Goal: Task Accomplishment & Management: Use online tool/utility

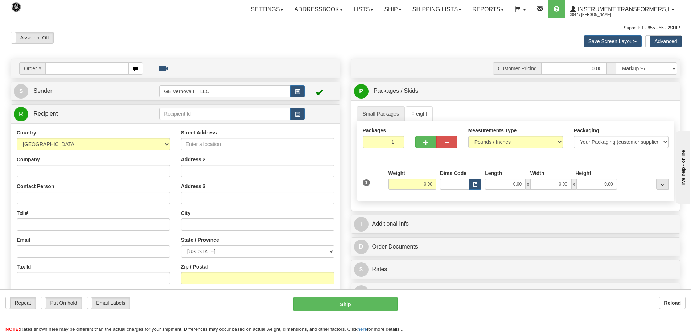
click at [107, 69] on input "text" at bounding box center [86, 68] width 83 height 12
type input "86707246"
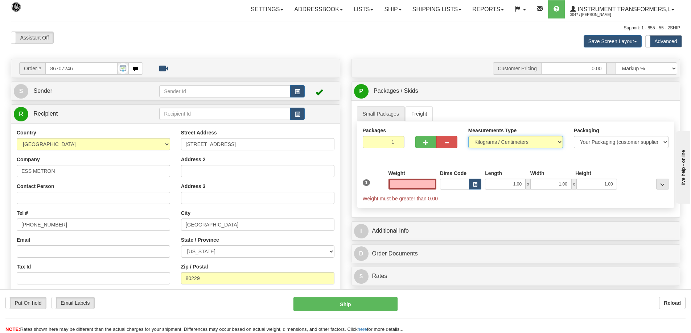
type input "0.00"
click at [502, 141] on select "Pounds / Inches Kilograms / Centimeters" at bounding box center [515, 142] width 95 height 12
select select "0"
click at [468, 136] on select "Pounds / Inches Kilograms / Centimeters" at bounding box center [515, 142] width 95 height 12
click at [420, 182] on input "0.00" at bounding box center [413, 184] width 48 height 11
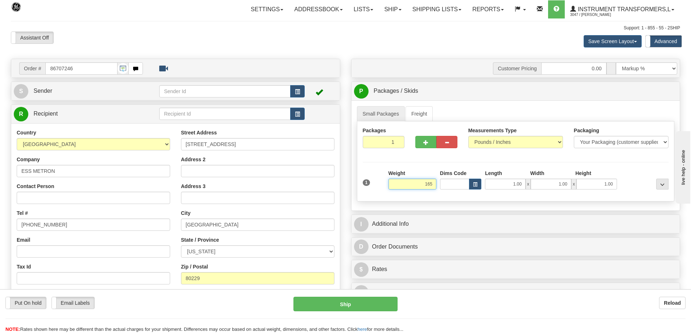
click button "Delete" at bounding box center [0, 0] width 0 height 0
type input "165.00"
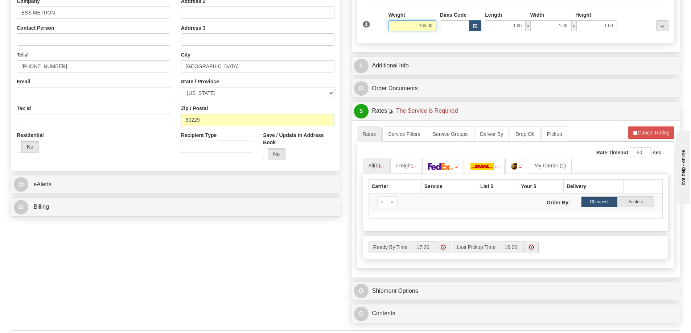
scroll to position [218, 0]
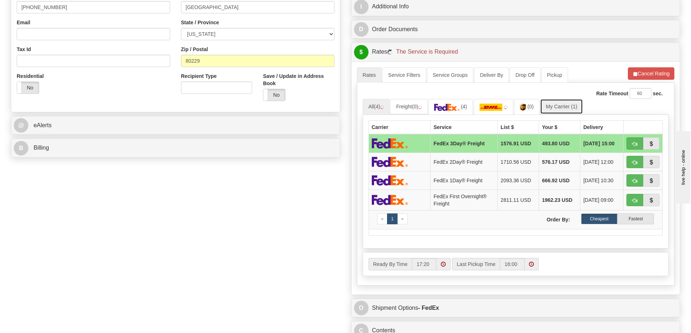
click at [555, 105] on link "My Carrier (1)" at bounding box center [561, 106] width 43 height 15
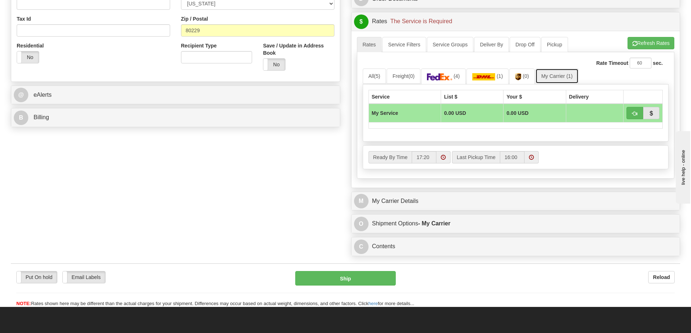
scroll to position [290, 0]
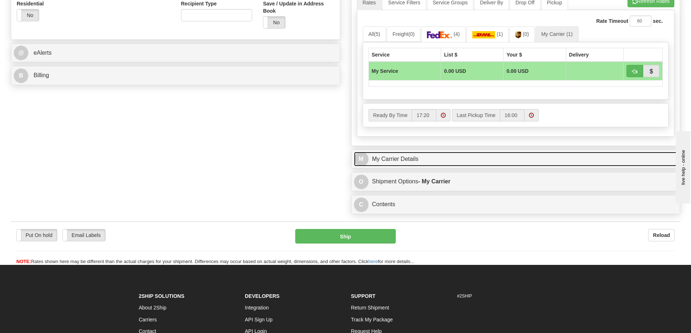
click at [441, 159] on link "M My Carrier Details" at bounding box center [516, 159] width 324 height 15
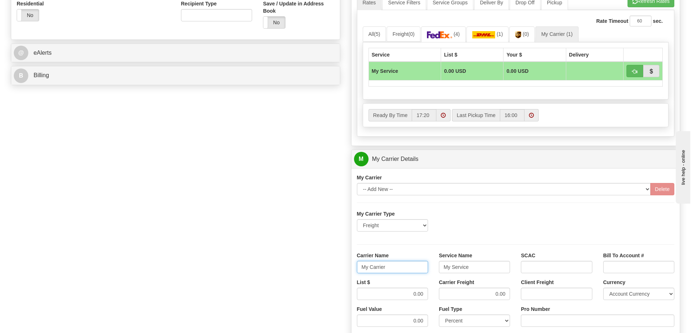
drag, startPoint x: 393, startPoint y: 270, endPoint x: 353, endPoint y: 271, distance: 39.9
click at [353, 271] on div "Carrier Name My Carrier" at bounding box center [393, 265] width 82 height 27
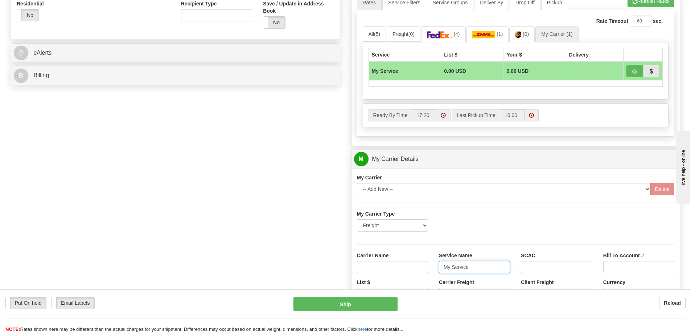
drag, startPoint x: 483, startPoint y: 270, endPoint x: 412, endPoint y: 270, distance: 71.5
click at [412, 270] on div "Carrier Name Service Name My Service SCAC Bill To Account #" at bounding box center [516, 265] width 329 height 27
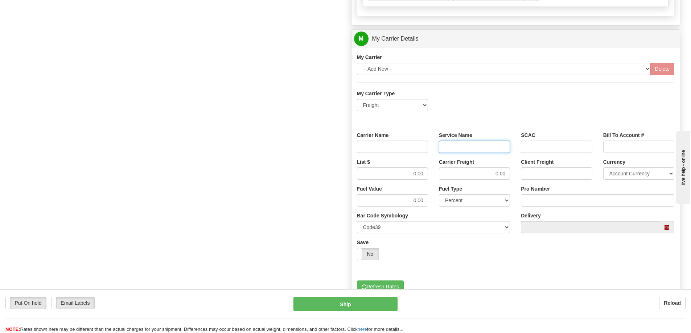
scroll to position [435, 0]
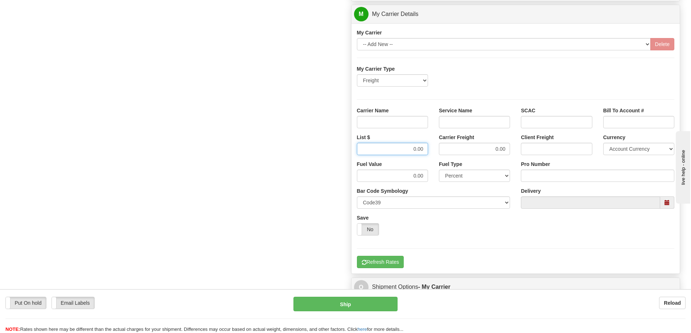
drag, startPoint x: 397, startPoint y: 152, endPoint x: 446, endPoint y: 150, distance: 49.0
click at [446, 150] on div "List $ 0.00 Carrier Freight 0.00 Client Freight Currency Account Currency ARN A…" at bounding box center [516, 147] width 329 height 27
drag, startPoint x: 485, startPoint y: 152, endPoint x: 513, endPoint y: 152, distance: 27.9
click at [513, 152] on div "Carrier Freight 0.00" at bounding box center [474, 147] width 82 height 27
click at [411, 118] on input "Carrier Name" at bounding box center [392, 122] width 71 height 12
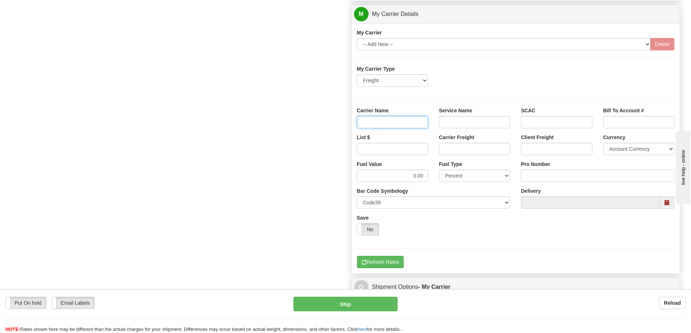
type input "AVR"
drag, startPoint x: 464, startPoint y: 123, endPoint x: 465, endPoint y: 130, distance: 7.7
click at [464, 123] on input "Service Name" at bounding box center [474, 122] width 71 height 12
type input "LTL"
click at [423, 152] on input "List $" at bounding box center [392, 149] width 71 height 12
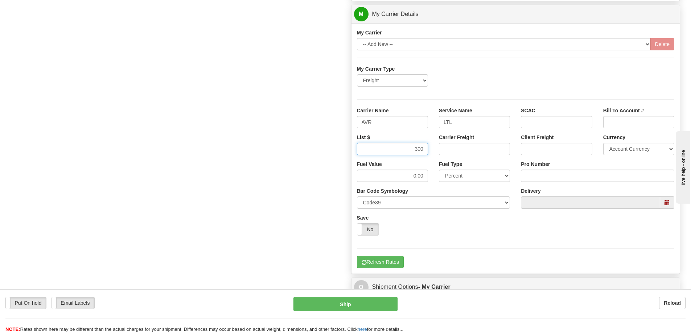
type input "300"
click at [459, 149] on input "Carrier Freight" at bounding box center [474, 149] width 71 height 12
type input "300"
click at [538, 173] on input "Pro Number" at bounding box center [597, 176] width 153 height 12
type input "251-281306"
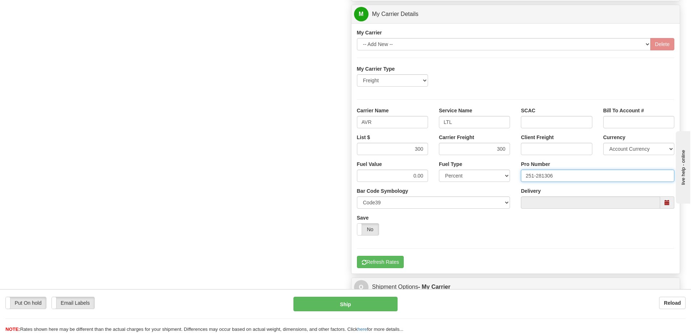
click button "Delete" at bounding box center [0, 0] width 0 height 0
click at [399, 257] on button "Refresh Rates" at bounding box center [380, 262] width 47 height 12
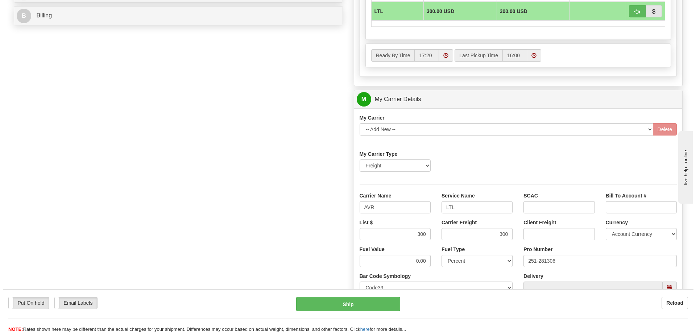
scroll to position [326, 0]
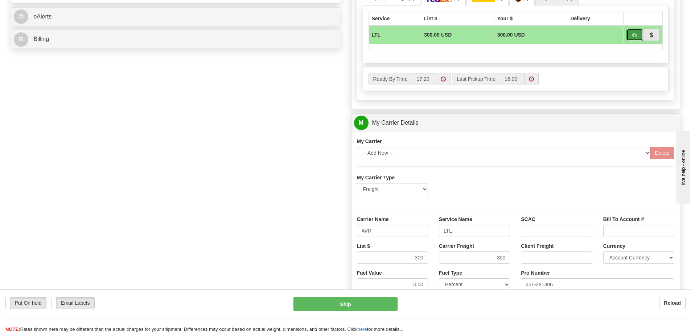
click at [636, 36] on span "button" at bounding box center [634, 35] width 5 height 5
type input "00"
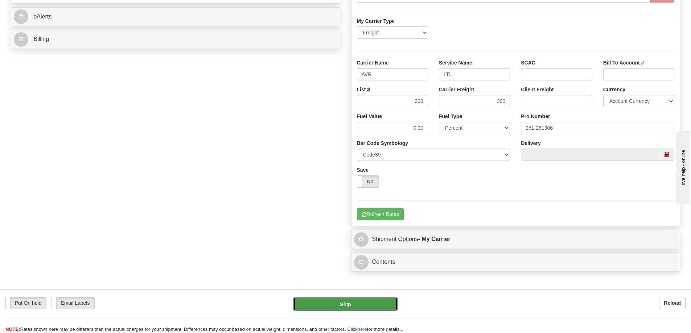
click at [365, 304] on button "Ship" at bounding box center [345, 304] width 104 height 15
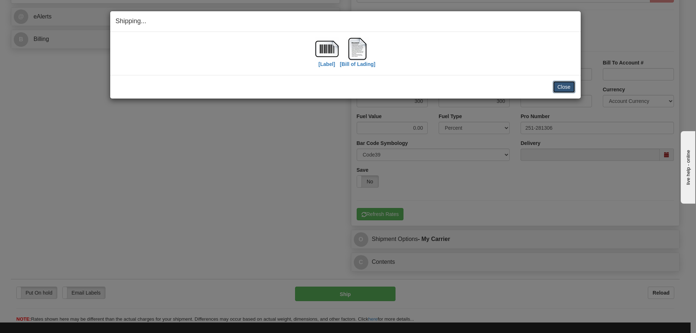
click at [557, 89] on button "Close" at bounding box center [564, 87] width 22 height 12
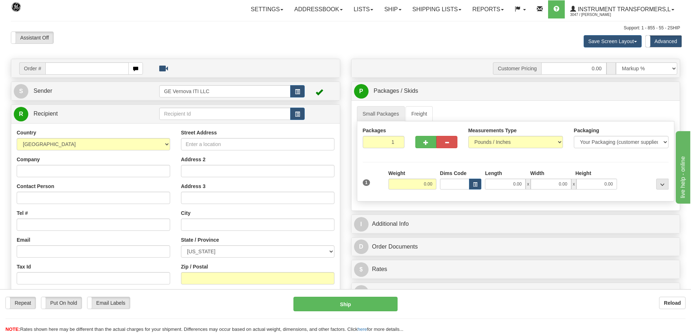
click at [95, 72] on input "text" at bounding box center [86, 68] width 83 height 12
type input "86707234"
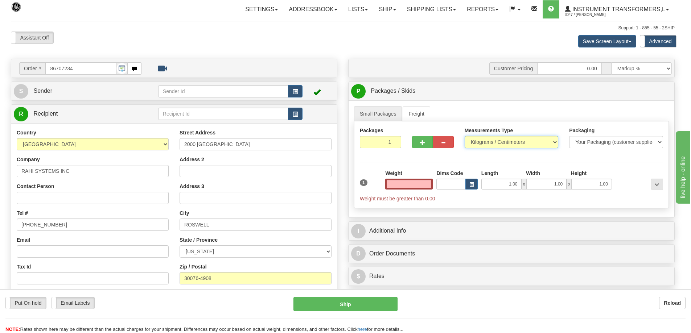
type input "0.00"
click at [484, 139] on select "Pounds / Inches Kilograms / Centimeters" at bounding box center [512, 142] width 94 height 12
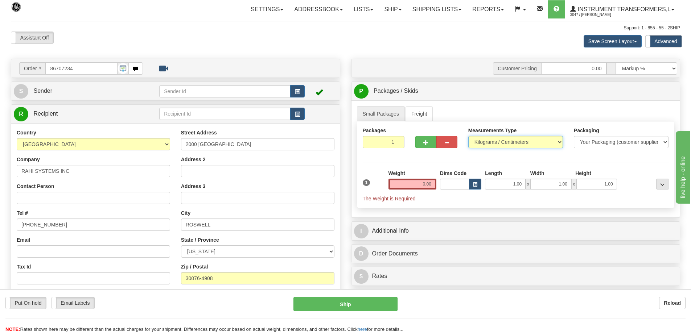
select select "0"
click at [468, 136] on select "Pounds / Inches Kilograms / Centimeters" at bounding box center [515, 142] width 95 height 12
click at [416, 182] on input "0.00" at bounding box center [413, 184] width 48 height 11
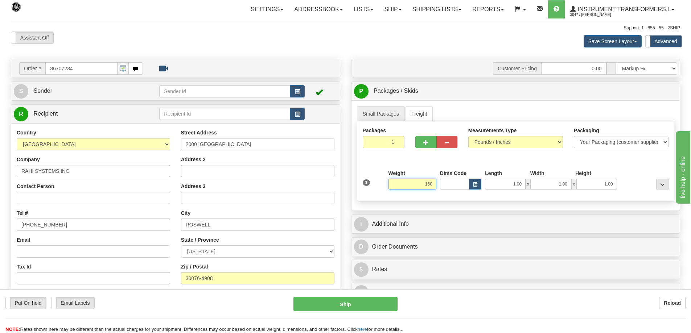
click button "Delete" at bounding box center [0, 0] width 0 height 0
type input "160.00"
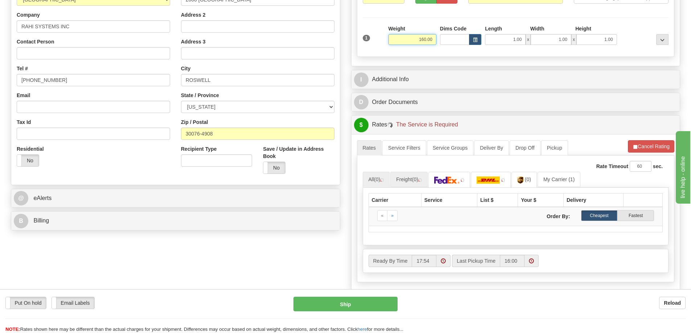
scroll to position [145, 0]
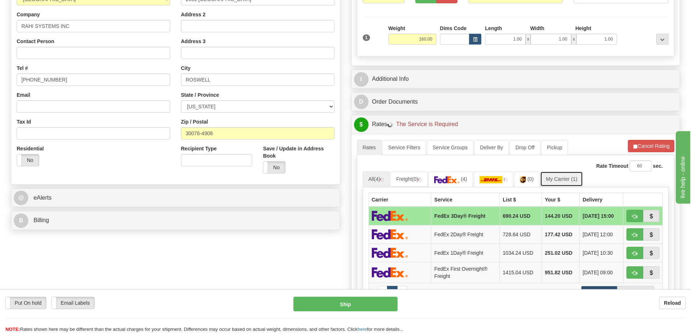
click at [573, 181] on span "(1)" at bounding box center [574, 179] width 6 height 6
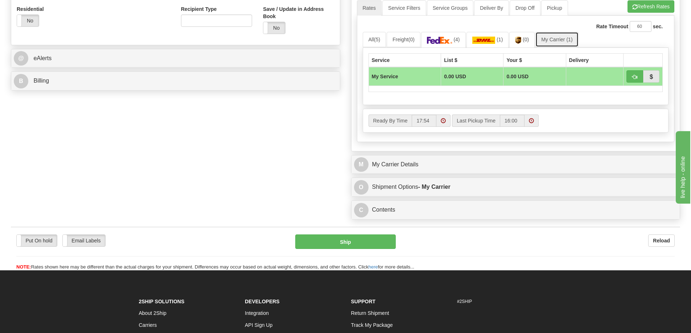
scroll to position [290, 0]
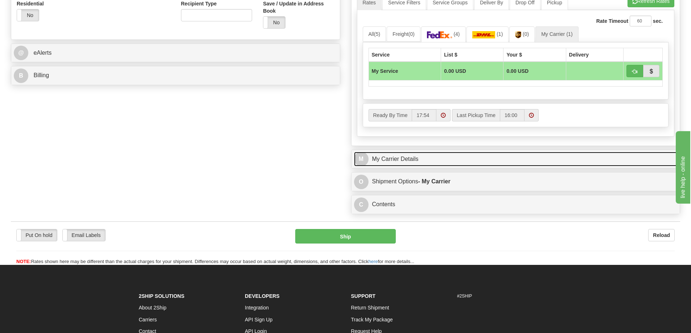
click at [440, 159] on link "M My Carrier Details" at bounding box center [516, 159] width 324 height 15
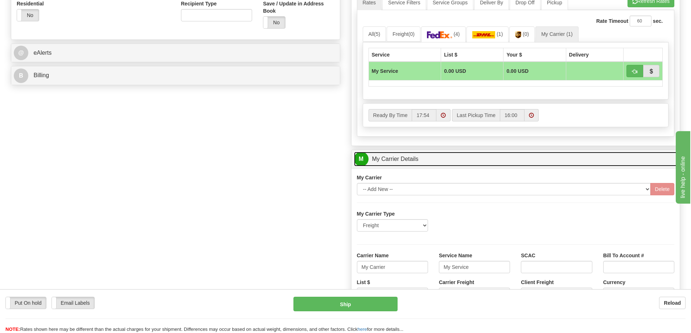
scroll to position [326, 0]
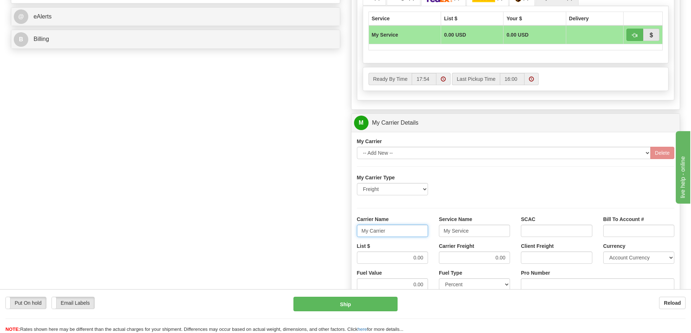
drag, startPoint x: 396, startPoint y: 225, endPoint x: 340, endPoint y: 238, distance: 57.7
click at [340, 238] on div "Order # 86707234 S Sender" at bounding box center [345, 82] width 680 height 700
drag, startPoint x: 474, startPoint y: 231, endPoint x: 440, endPoint y: 233, distance: 34.9
click at [440, 233] on input "My Service" at bounding box center [474, 231] width 71 height 12
drag, startPoint x: 496, startPoint y: 259, endPoint x: 509, endPoint y: 259, distance: 13.4
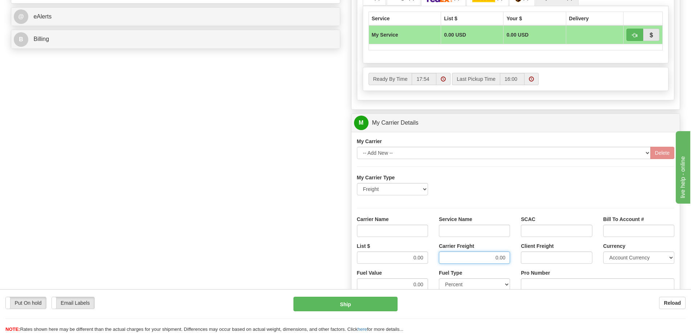
click at [509, 259] on input "0.00" at bounding box center [474, 258] width 71 height 12
drag, startPoint x: 410, startPoint y: 257, endPoint x: 442, endPoint y: 258, distance: 32.3
click at [442, 258] on div "List $ Carrier Freight Client Freight Currency Account Currency ARN AWG AUD AUS…" at bounding box center [516, 256] width 329 height 27
click at [413, 234] on input "Carrier Name" at bounding box center [392, 231] width 71 height 12
type input "AVR"
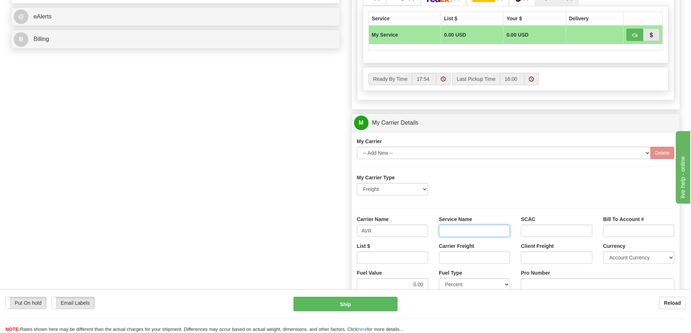
drag, startPoint x: 457, startPoint y: 233, endPoint x: 460, endPoint y: 237, distance: 5.4
click at [457, 233] on input "Service Name" at bounding box center [474, 231] width 71 height 12
type input "LTL"
click at [421, 254] on input "List $" at bounding box center [392, 258] width 71 height 12
type input "300"
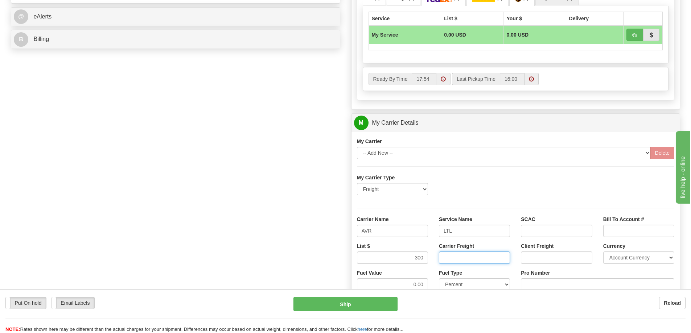
click at [480, 259] on input "Carrier Freight" at bounding box center [474, 258] width 71 height 12
type input "300"
click at [563, 281] on input "Pro Number" at bounding box center [597, 285] width 153 height 12
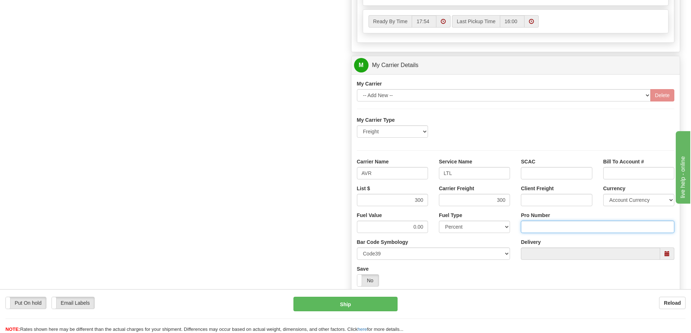
scroll to position [399, 0]
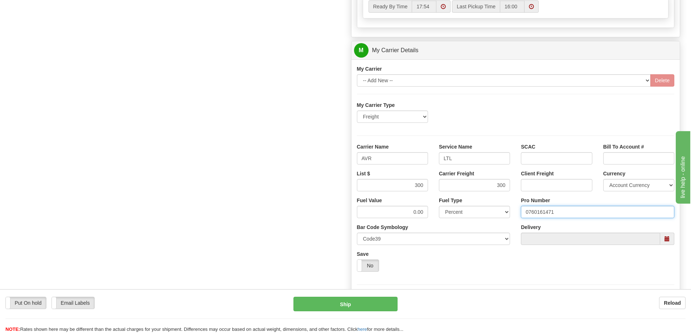
type input "0760161471"
click button "Delete" at bounding box center [0, 0] width 0 height 0
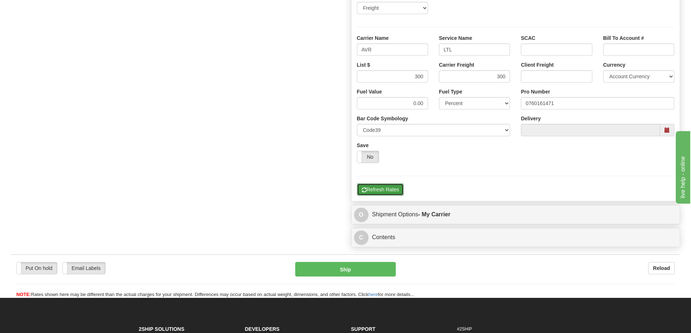
click at [390, 190] on button "Refresh Rates" at bounding box center [380, 190] width 47 height 12
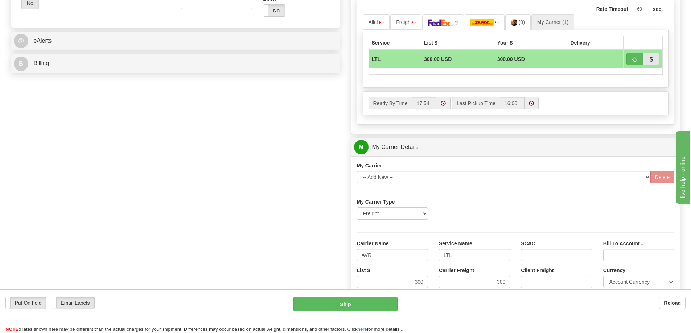
scroll to position [308, 0]
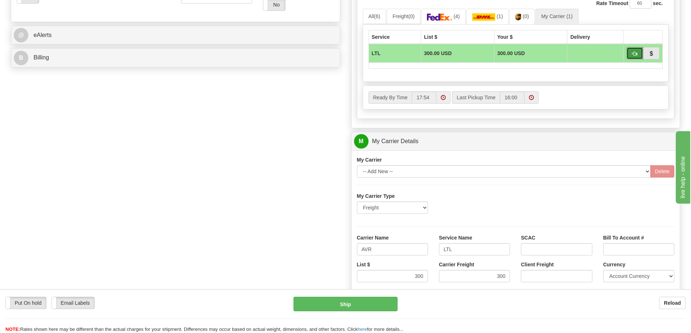
click at [633, 56] on span "button" at bounding box center [634, 54] width 5 height 5
type input "00"
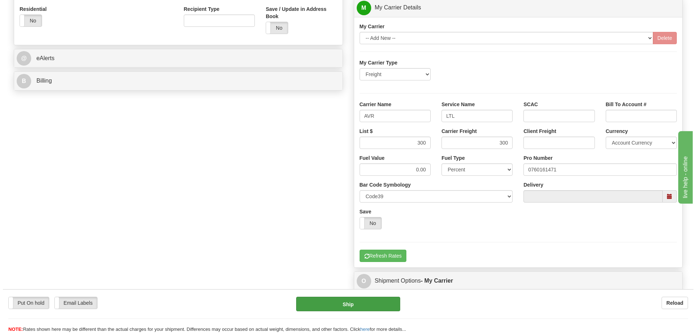
scroll to position [272, 0]
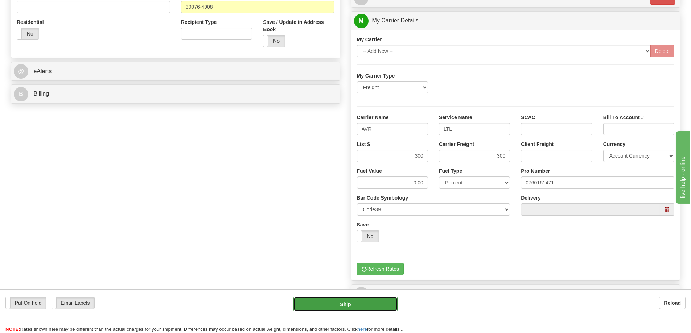
click at [375, 299] on button "Ship" at bounding box center [345, 304] width 104 height 15
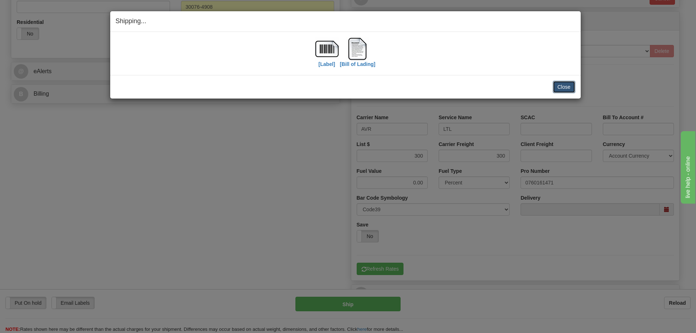
click at [571, 86] on button "Close" at bounding box center [564, 87] width 22 height 12
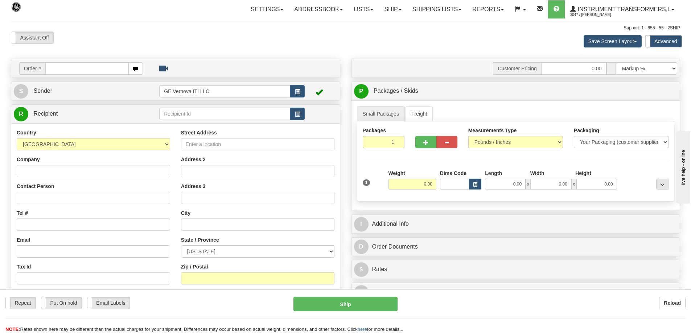
click at [68, 62] on input "text" at bounding box center [86, 68] width 83 height 12
type input "86707263"
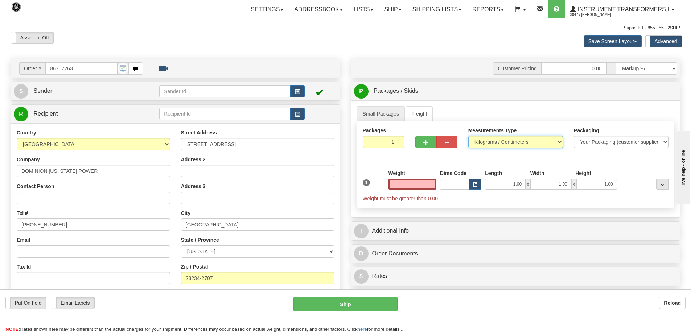
type input "0.00"
click at [511, 143] on select "Pounds / Inches Kilograms / Centimeters" at bounding box center [515, 142] width 95 height 12
select select "0"
click at [468, 136] on select "Pounds / Inches Kilograms / Centimeters" at bounding box center [515, 142] width 95 height 12
click at [413, 190] on div "Weight 0.00" at bounding box center [413, 182] width 52 height 25
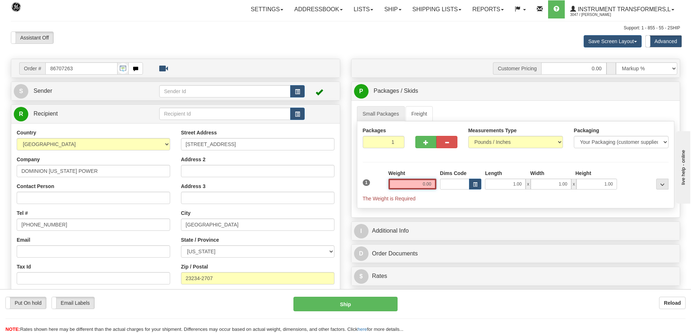
click at [416, 185] on input "0.00" at bounding box center [413, 184] width 48 height 11
click button "Delete" at bounding box center [0, 0] width 0 height 0
type input "85.00"
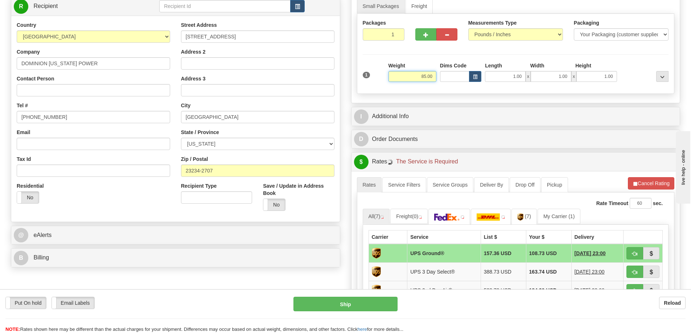
scroll to position [145, 0]
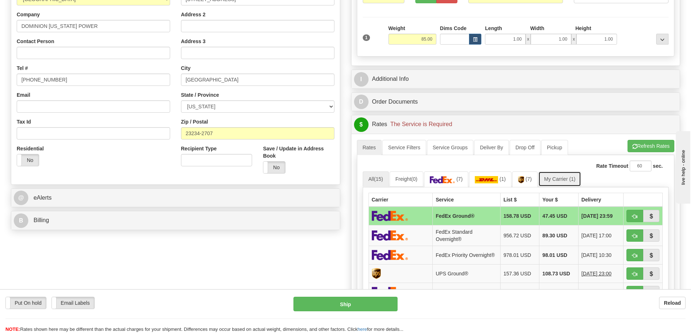
click at [560, 175] on link "My Carrier (1)" at bounding box center [559, 179] width 43 height 15
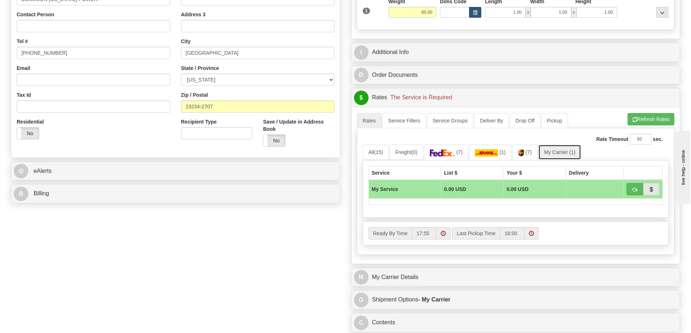
scroll to position [290, 0]
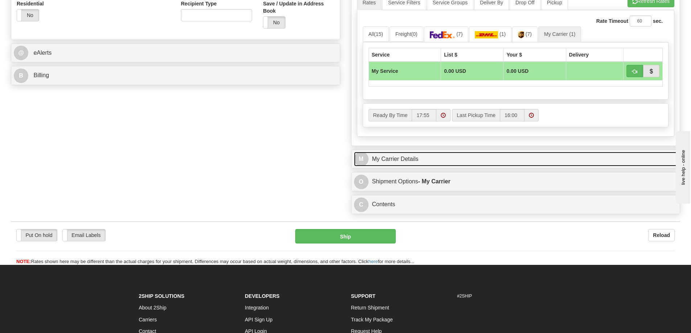
click at [428, 161] on link "M My Carrier Details" at bounding box center [516, 159] width 324 height 15
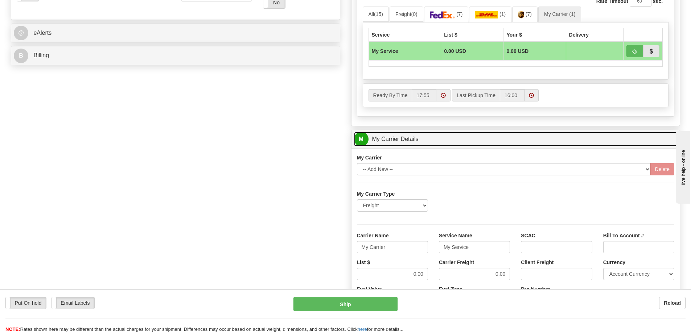
scroll to position [363, 0]
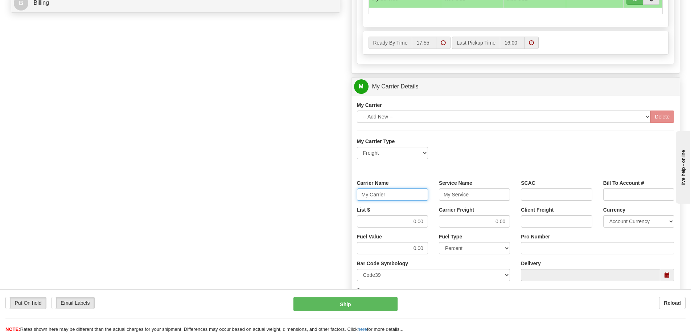
drag, startPoint x: 389, startPoint y: 199, endPoint x: 361, endPoint y: 200, distance: 27.2
click at [361, 200] on input "My Carrier" at bounding box center [392, 195] width 71 height 12
drag, startPoint x: 469, startPoint y: 195, endPoint x: 436, endPoint y: 197, distance: 33.1
click at [436, 197] on div "Service Name My Service" at bounding box center [474, 193] width 82 height 27
drag, startPoint x: 408, startPoint y: 223, endPoint x: 432, endPoint y: 218, distance: 24.3
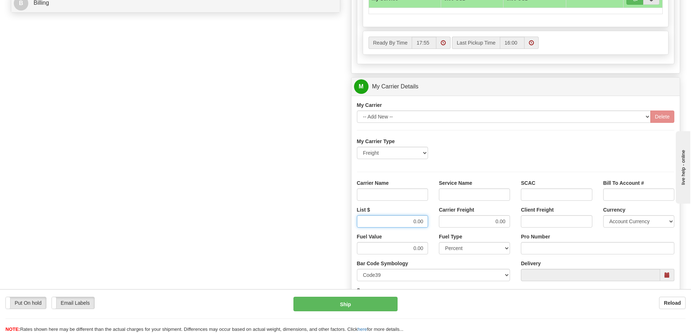
click at [432, 218] on div "List $ 0.00" at bounding box center [393, 219] width 82 height 27
drag, startPoint x: 489, startPoint y: 227, endPoint x: 526, endPoint y: 222, distance: 37.3
click at [526, 222] on div "List $ Carrier Freight 0.00 Client Freight Currency Account Currency ARN AWG AU…" at bounding box center [516, 219] width 329 height 27
click at [418, 192] on input "Carrier Name" at bounding box center [392, 195] width 71 height 12
type input "AVR"
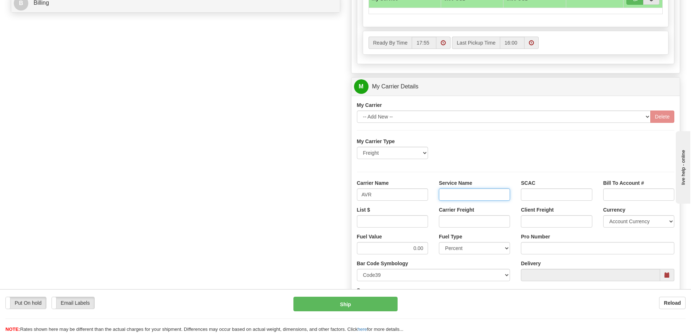
click at [472, 197] on input "Service Name" at bounding box center [474, 195] width 71 height 12
type input "LTL"
click at [426, 224] on input "List $" at bounding box center [392, 221] width 71 height 12
type input "300"
click at [464, 219] on input "Carrier Freight" at bounding box center [474, 221] width 71 height 12
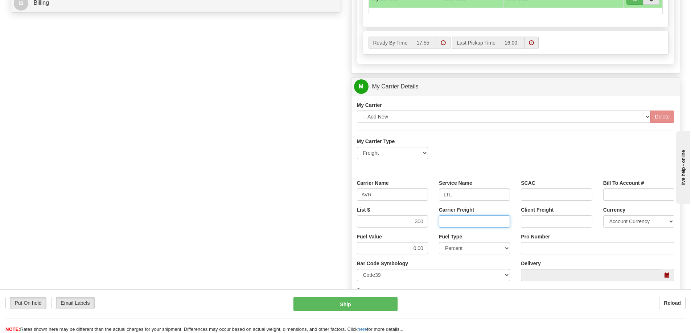
type input "300"
click at [535, 253] on input "Pro Number" at bounding box center [597, 248] width 153 height 12
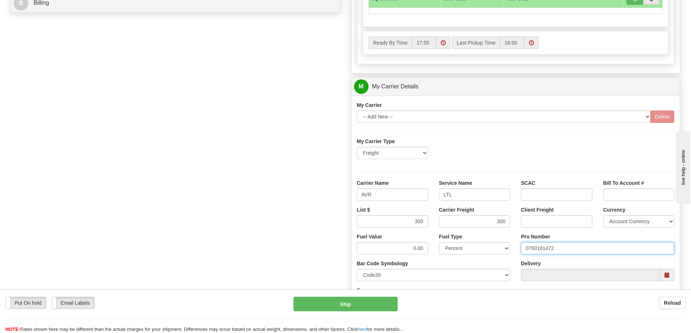
type input "0760161472"
click button "Delete" at bounding box center [0, 0] width 0 height 0
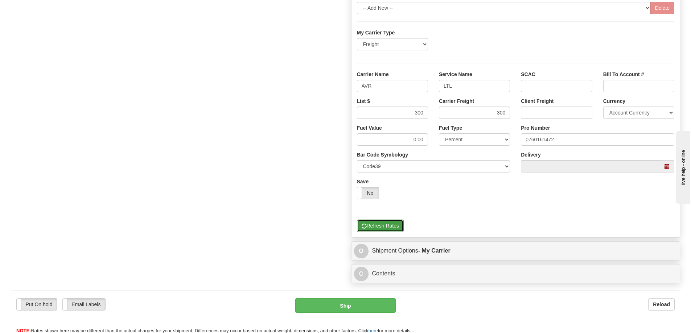
click at [376, 227] on button "Refresh Rates" at bounding box center [380, 226] width 47 height 12
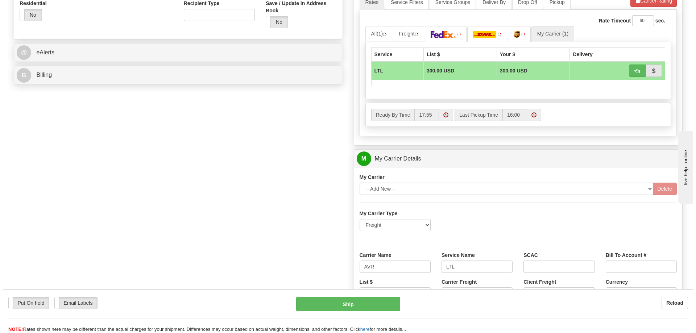
scroll to position [290, 0]
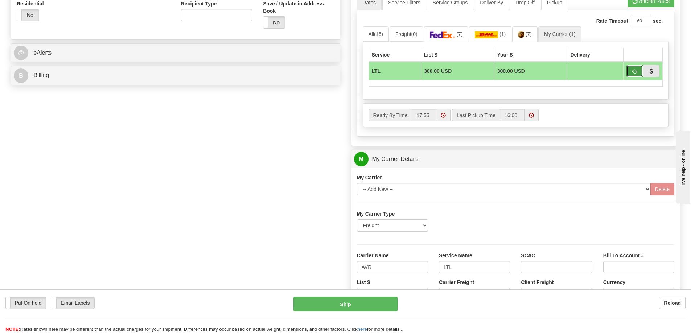
click at [633, 76] on button "button" at bounding box center [634, 71] width 17 height 12
type input "00"
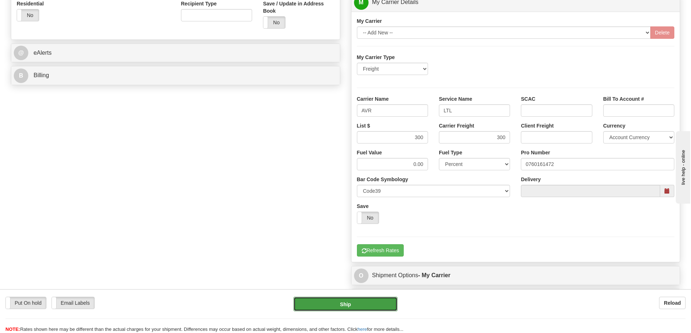
click at [373, 301] on button "Ship" at bounding box center [345, 304] width 104 height 15
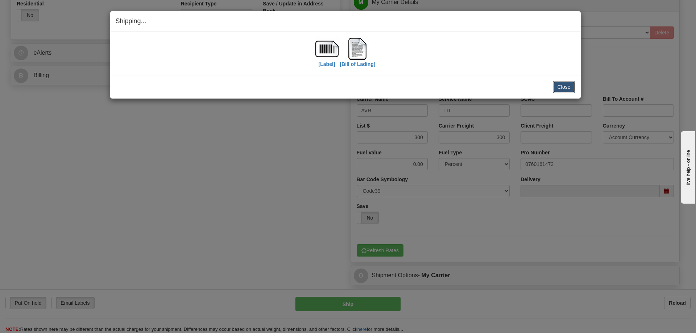
click at [575, 88] on button "Close" at bounding box center [564, 87] width 22 height 12
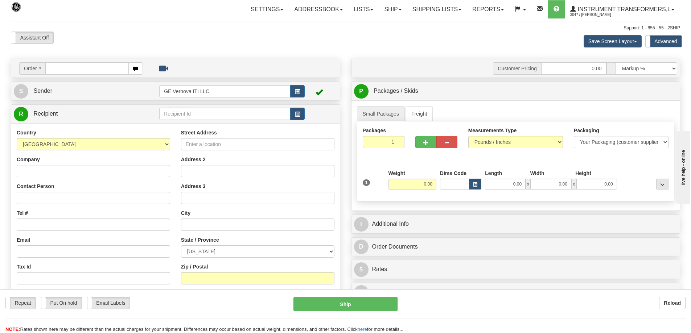
click at [104, 68] on input "text" at bounding box center [86, 68] width 83 height 12
type input "86707261"
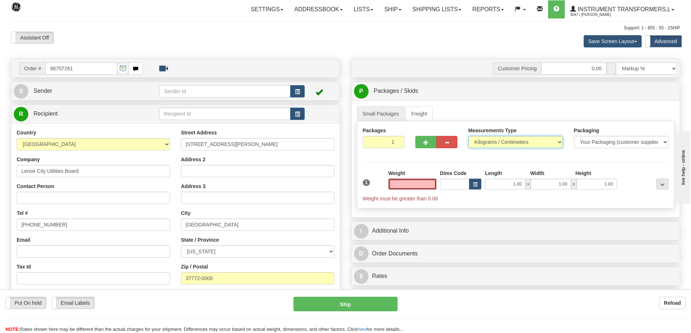
type input "0.00"
click at [510, 144] on select "Pounds / Inches Kilograms / Centimeters" at bounding box center [515, 142] width 95 height 12
select select "0"
click at [468, 136] on select "Pounds / Inches Kilograms / Centimeters" at bounding box center [515, 142] width 95 height 12
click at [421, 181] on input "0.00" at bounding box center [413, 184] width 48 height 11
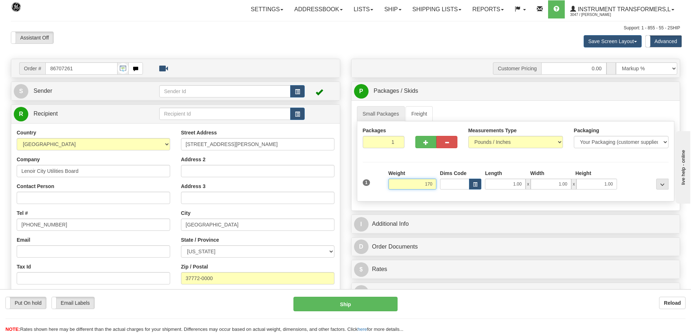
click button "Delete" at bounding box center [0, 0] width 0 height 0
type input "170.00"
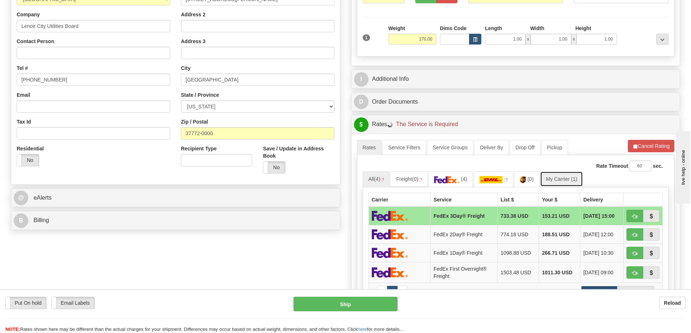
click at [563, 178] on link "My Carrier (1)" at bounding box center [561, 179] width 43 height 15
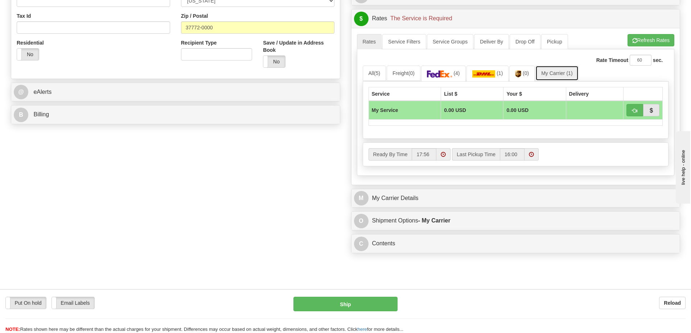
scroll to position [290, 0]
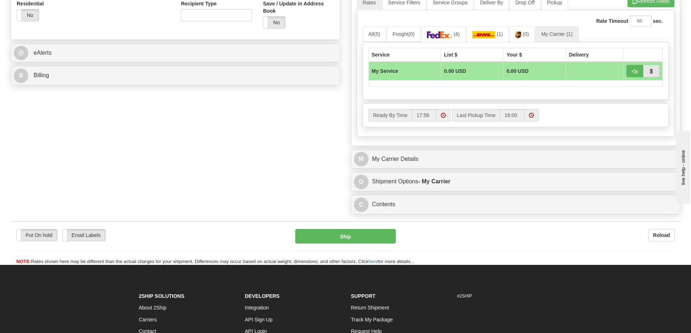
click at [456, 167] on div "M My Carrier Details" at bounding box center [516, 159] width 329 height 19
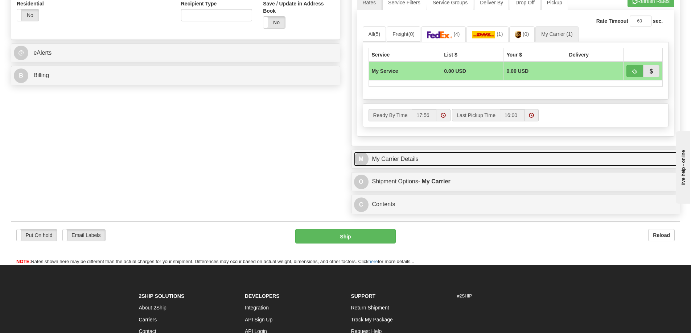
click at [461, 163] on link "M My Carrier Details" at bounding box center [516, 159] width 324 height 15
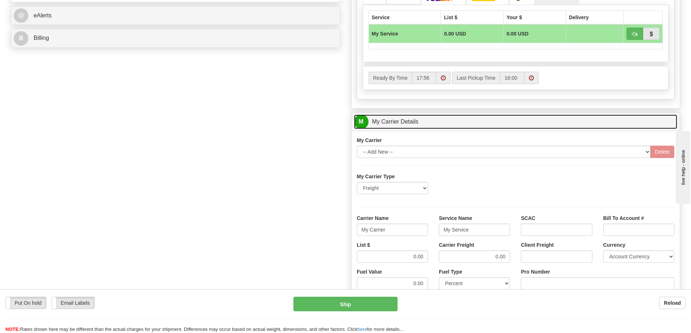
scroll to position [363, 0]
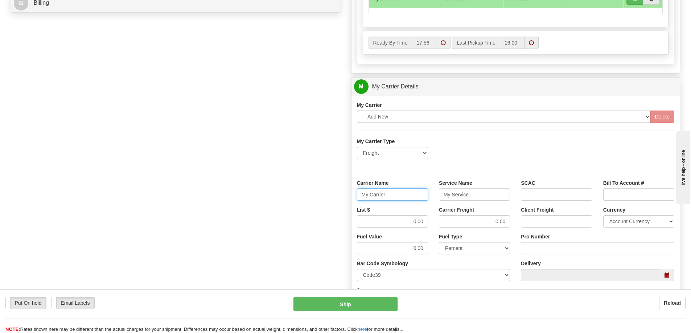
drag, startPoint x: 395, startPoint y: 192, endPoint x: 349, endPoint y: 199, distance: 47.3
click at [349, 199] on div "Customer Pricing 0.00 Markup % Discount % Flat Amount Per Pound Flat Amount Mar…" at bounding box center [516, 46] width 340 height 700
drag, startPoint x: 441, startPoint y: 194, endPoint x: 431, endPoint y: 199, distance: 11.4
click at [431, 199] on div "Carrier Name Service Name My Service SCAC Bill To Account #" at bounding box center [516, 193] width 329 height 27
drag, startPoint x: 409, startPoint y: 220, endPoint x: 447, endPoint y: 222, distance: 37.8
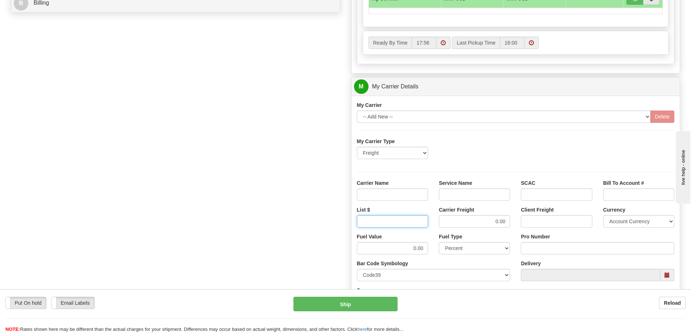
click at [447, 222] on div "List $ Carrier Freight 0.00 Client Freight Currency Account Currency ARN AWG AU…" at bounding box center [516, 219] width 329 height 27
drag, startPoint x: 491, startPoint y: 226, endPoint x: 505, endPoint y: 224, distance: 14.3
click at [505, 224] on input "Carrier Freight" at bounding box center [474, 221] width 71 height 12
click at [413, 194] on input "Carrier Name" at bounding box center [392, 195] width 71 height 12
type input "AVR"
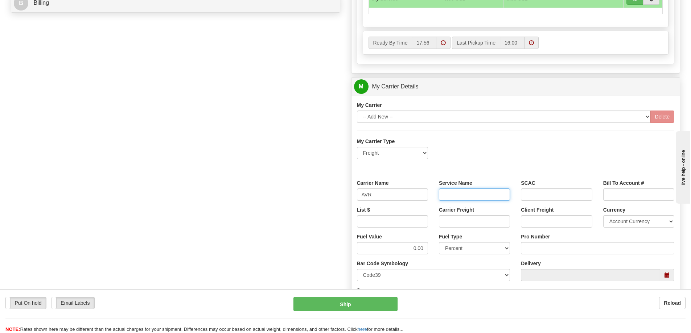
drag, startPoint x: 487, startPoint y: 193, endPoint x: 488, endPoint y: 201, distance: 8.4
click at [487, 193] on input "Service Name" at bounding box center [474, 195] width 71 height 12
type input "LTL"
click at [406, 222] on input "List $" at bounding box center [392, 221] width 71 height 12
type input "300"
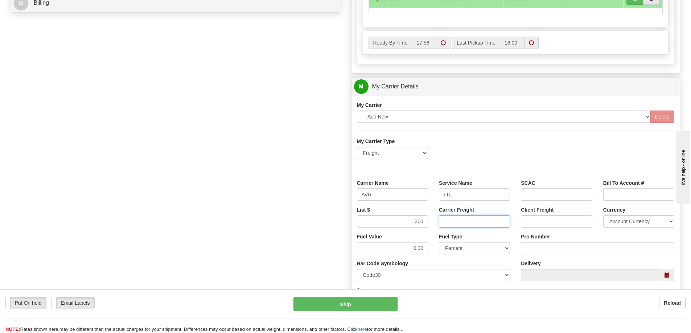
click at [497, 220] on input "Carrier Freight" at bounding box center [474, 221] width 71 height 12
type input "300"
click at [541, 250] on input "Pro Number" at bounding box center [597, 248] width 153 height 12
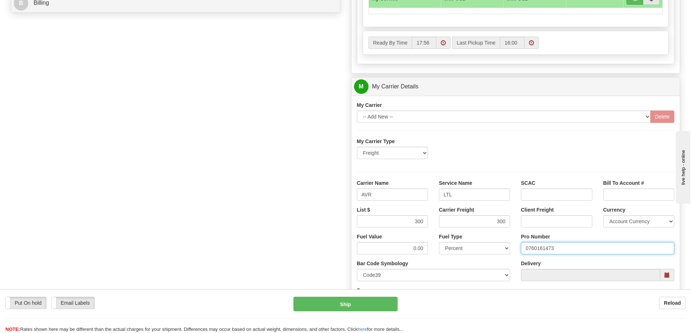
type input "0760161473"
click button "Delete" at bounding box center [0, 0] width 0 height 0
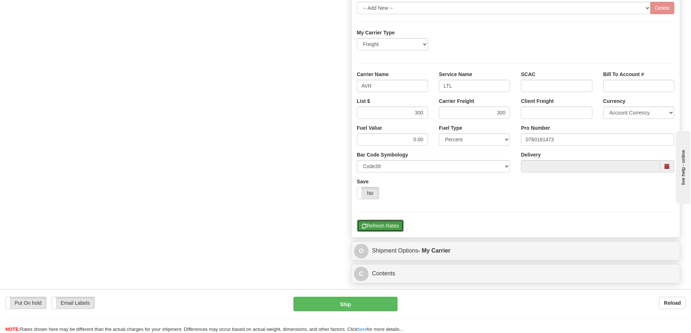
click at [387, 226] on button "Refresh Rates" at bounding box center [380, 226] width 47 height 12
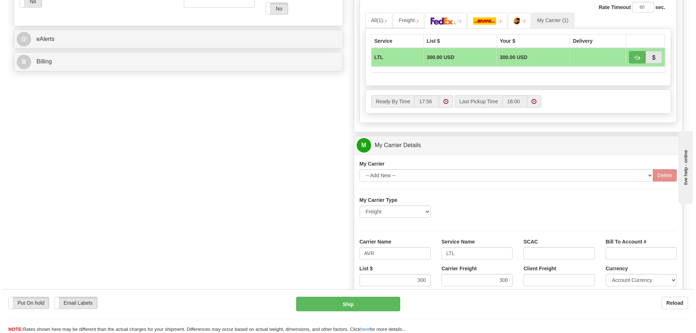
scroll to position [290, 0]
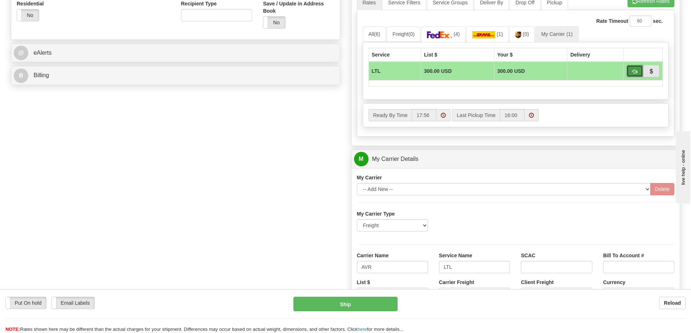
click at [630, 73] on button "button" at bounding box center [634, 71] width 17 height 12
type input "00"
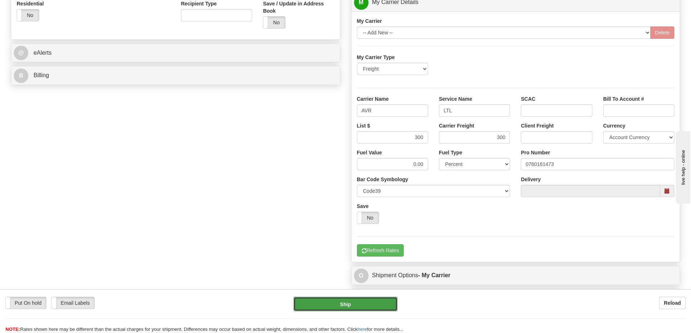
click at [346, 308] on button "Ship" at bounding box center [345, 304] width 104 height 15
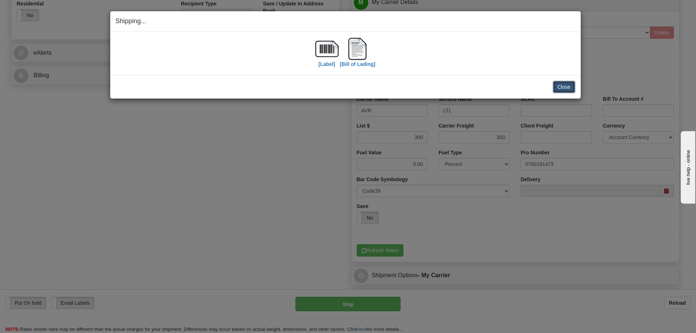
click at [564, 88] on button "Close" at bounding box center [564, 87] width 22 height 12
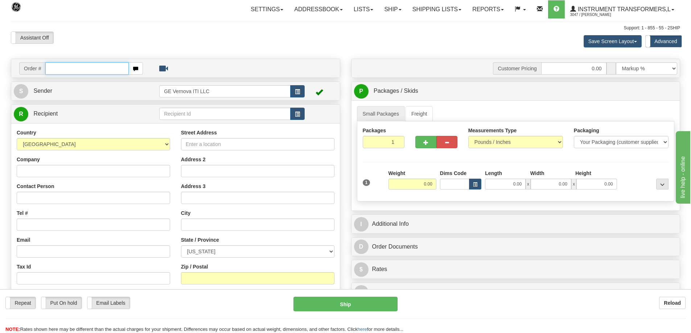
click at [85, 72] on input "text" at bounding box center [86, 68] width 83 height 12
type input "86707259"
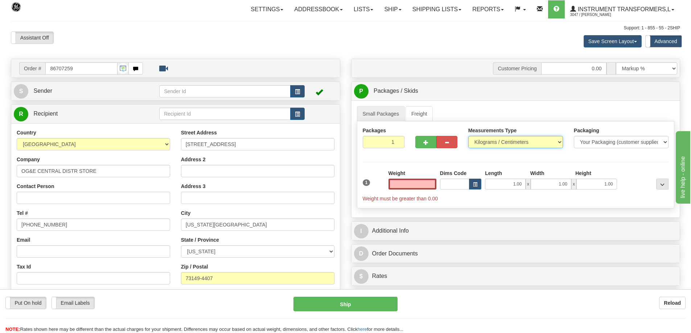
type input "0.00"
click at [487, 143] on select "Pounds / Inches Kilograms / Centimeters" at bounding box center [515, 142] width 95 height 12
select select "0"
click at [468, 136] on select "Pounds / Inches Kilograms / Centimeters" at bounding box center [515, 142] width 95 height 12
click at [423, 184] on input "0.00" at bounding box center [413, 184] width 48 height 11
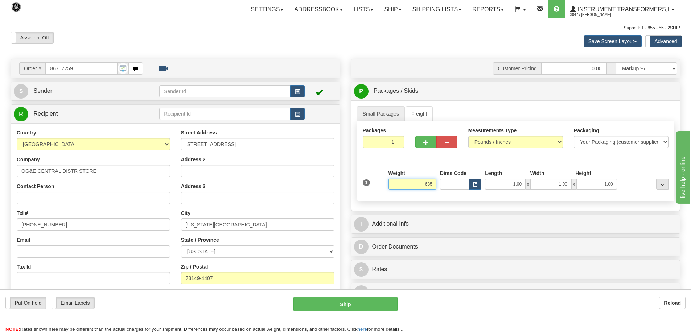
click button "Delete" at bounding box center [0, 0] width 0 height 0
type input "685.00"
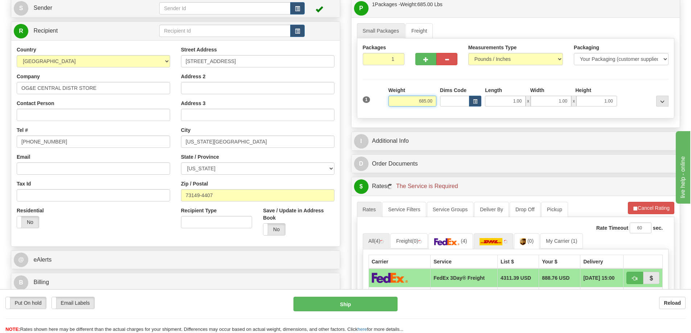
scroll to position [109, 0]
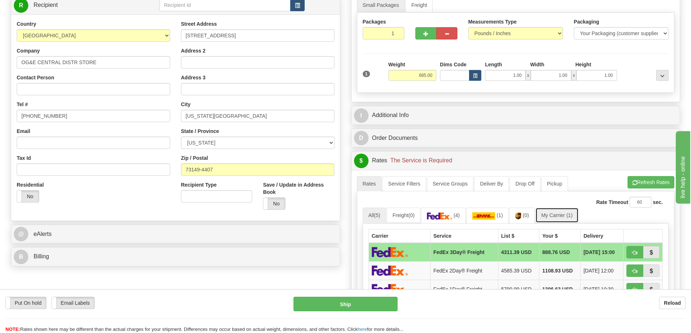
click at [563, 212] on link "My Carrier (1)" at bounding box center [556, 215] width 43 height 15
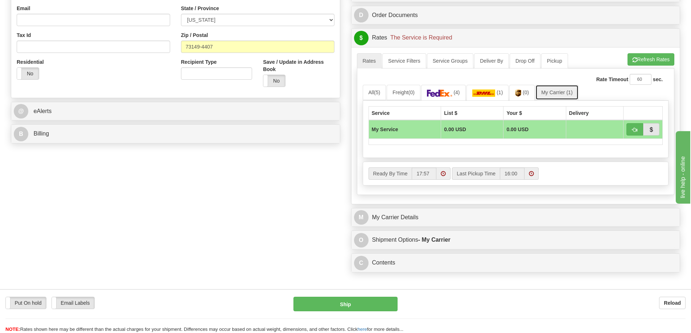
scroll to position [290, 0]
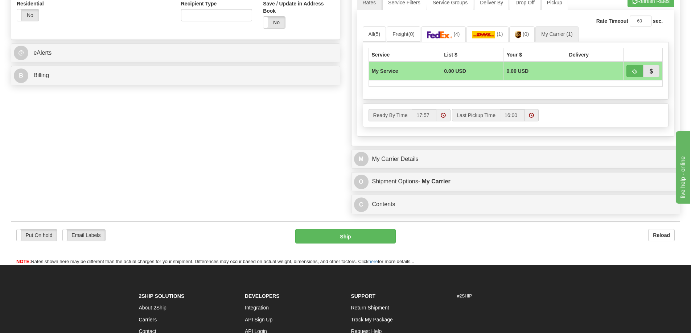
click at [441, 169] on div "M My Carrier Details My Carrier -- Add New -- [GEOGRAPHIC_DATA]" at bounding box center [515, 159] width 329 height 19
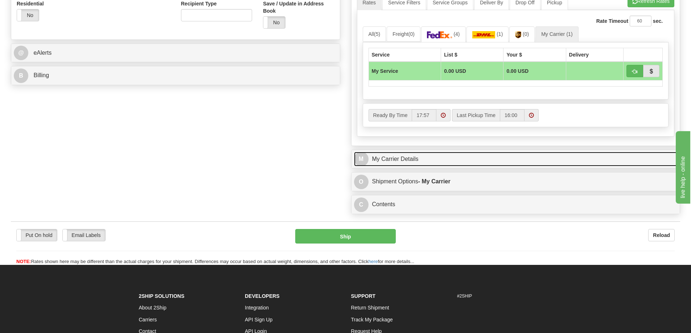
click at [436, 163] on link "M My Carrier Details" at bounding box center [516, 159] width 324 height 15
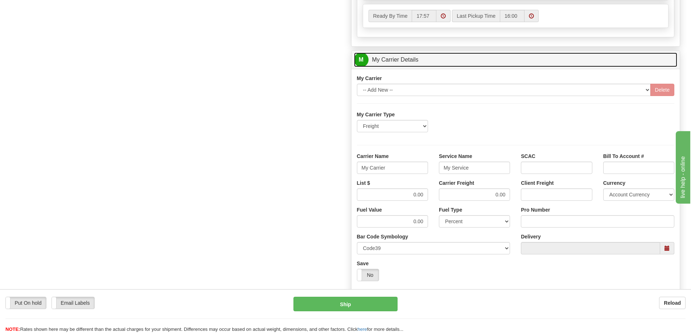
scroll to position [399, 0]
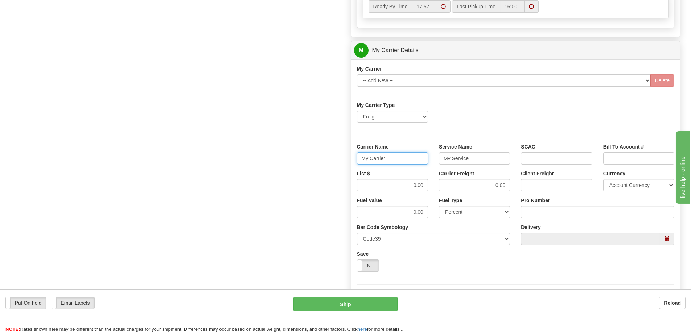
drag, startPoint x: 396, startPoint y: 162, endPoint x: 349, endPoint y: 164, distance: 47.9
click at [349, 164] on div "Customer Pricing 0.00 Markup % Discount % Flat Amount Per Pound Flat Amount Mar…" at bounding box center [516, 10] width 340 height 700
drag, startPoint x: 473, startPoint y: 161, endPoint x: 419, endPoint y: 172, distance: 55.5
click at [419, 172] on div "My Carrier Type Freight Same-Day Small Pack Air Freight Ocean Freight Carrier N…" at bounding box center [516, 203] width 318 height 203
drag, startPoint x: 409, startPoint y: 184, endPoint x: 431, endPoint y: 184, distance: 21.8
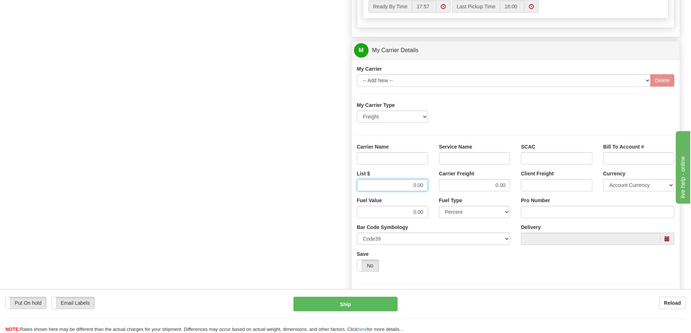
click at [431, 184] on div "List $ 0.00" at bounding box center [393, 183] width 82 height 27
drag, startPoint x: 489, startPoint y: 185, endPoint x: 519, endPoint y: 185, distance: 30.1
click at [519, 185] on div "List $ Carrier Freight 0.00 Client Freight Currency Account Currency ARN AWG AU…" at bounding box center [516, 183] width 329 height 27
click at [394, 158] on input "Carrier Name" at bounding box center [392, 158] width 71 height 12
type input "AVR"
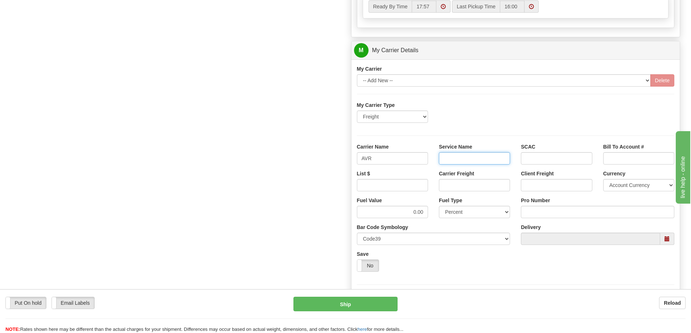
drag, startPoint x: 472, startPoint y: 161, endPoint x: 472, endPoint y: 165, distance: 3.6
click at [472, 163] on input "Service Name" at bounding box center [474, 158] width 71 height 12
type input "LTL"
click at [440, 185] on input "Carrier Freight" at bounding box center [474, 185] width 71 height 12
click at [415, 184] on input "List $" at bounding box center [392, 185] width 71 height 12
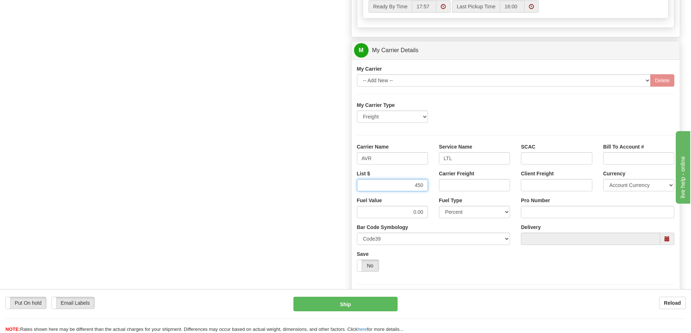
type input "450"
click button "Delete" at bounding box center [0, 0] width 0 height 0
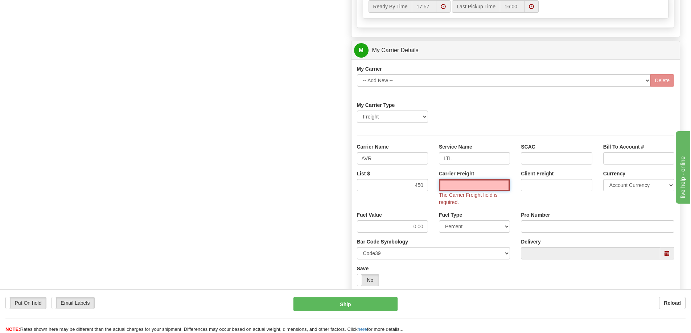
click at [479, 184] on input "Carrier Freight" at bounding box center [474, 185] width 71 height 12
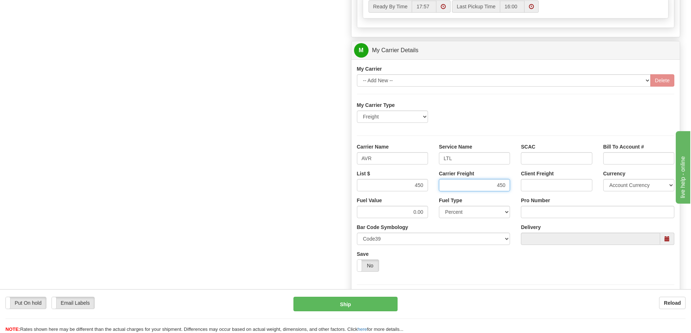
type input "450"
click at [533, 209] on input "Pro Number" at bounding box center [597, 212] width 153 height 12
type input "0760161474"
click button "Delete" at bounding box center [0, 0] width 0 height 0
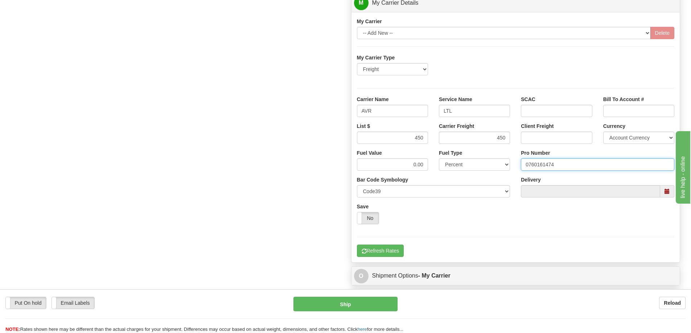
scroll to position [472, 0]
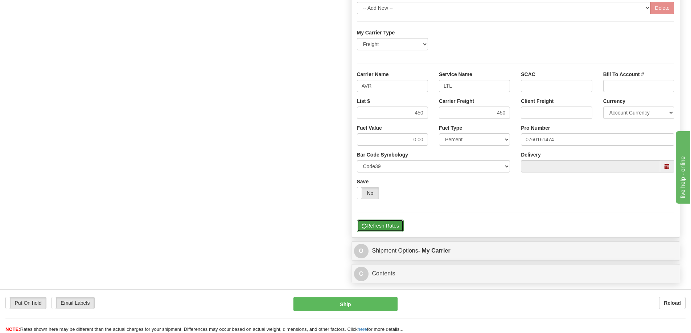
click at [385, 226] on button "Refresh Rates" at bounding box center [380, 226] width 47 height 12
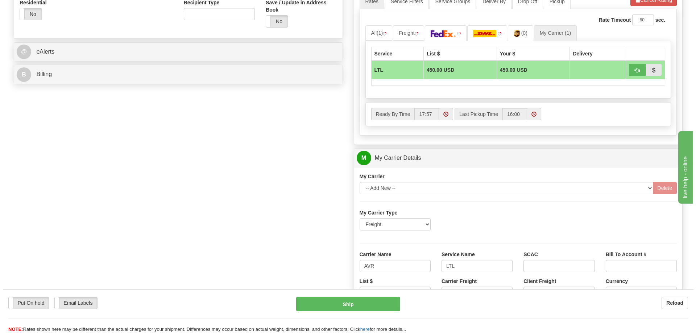
scroll to position [290, 0]
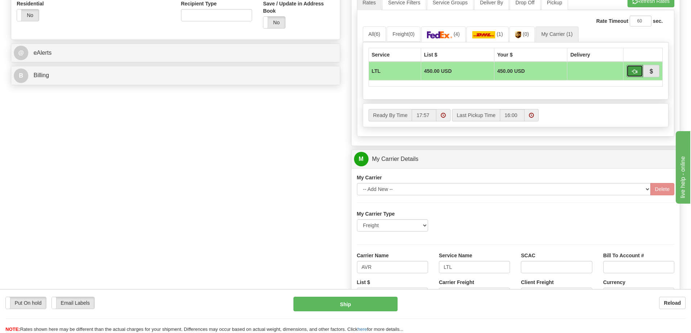
click at [637, 74] on span "button" at bounding box center [634, 71] width 5 height 5
type input "00"
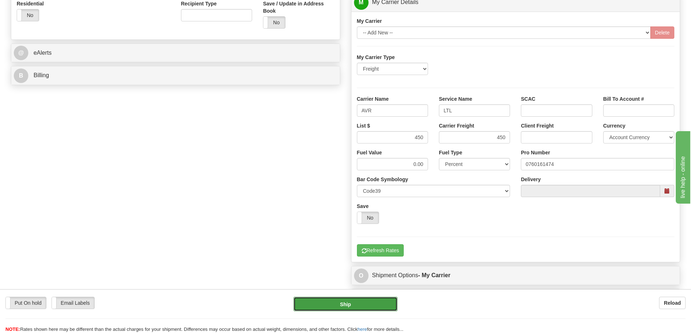
click at [388, 304] on button "Ship" at bounding box center [345, 304] width 104 height 15
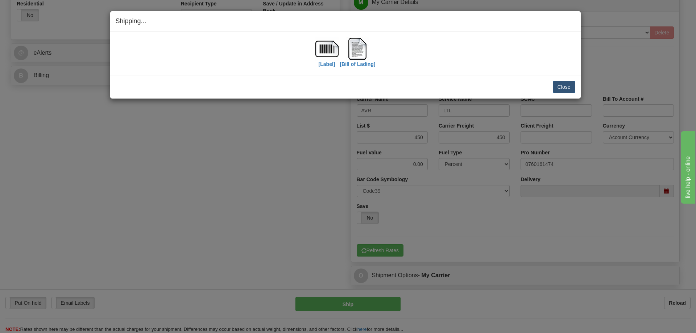
click at [577, 85] on div "Close Cancel Cancel Shipment and Quit Pickup Quit Pickup ONLY" at bounding box center [345, 87] width 471 height 24
click at [563, 82] on button "Close" at bounding box center [564, 87] width 22 height 12
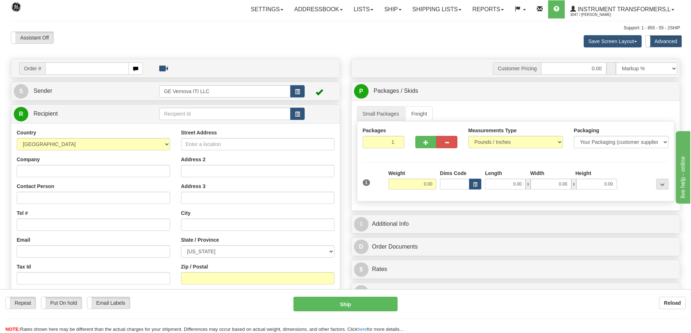
click at [53, 68] on input "text" at bounding box center [86, 68] width 83 height 12
type input "86707239"
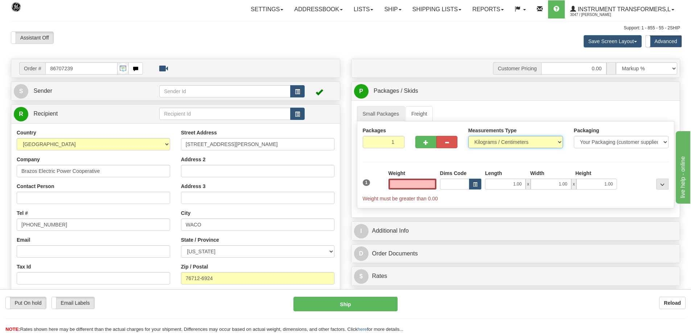
type input "0.00"
click at [513, 145] on select "Pounds / Inches Kilograms / Centimeters" at bounding box center [515, 142] width 95 height 12
select select "0"
click at [468, 136] on select "Pounds / Inches Kilograms / Centimeters" at bounding box center [515, 142] width 95 height 12
click at [420, 186] on input "0.00" at bounding box center [413, 184] width 48 height 11
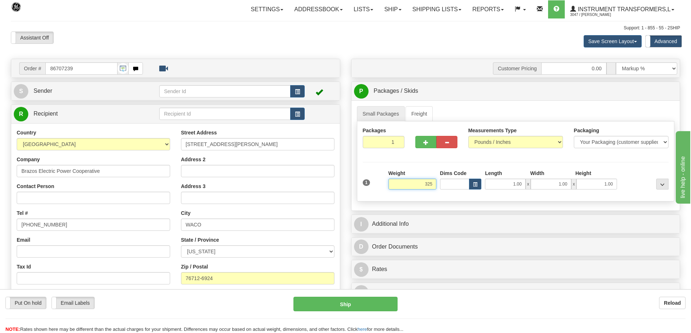
click button "Delete" at bounding box center [0, 0] width 0 height 0
type input "325.00"
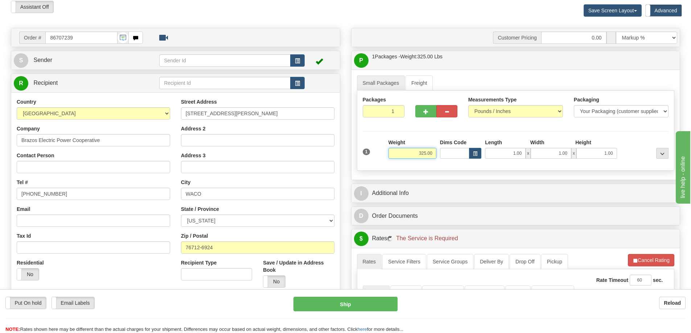
scroll to position [109, 0]
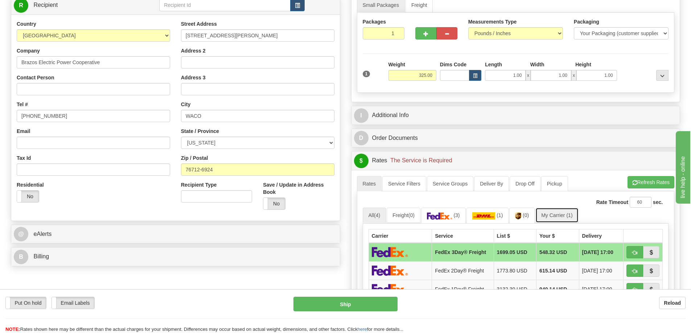
click at [564, 213] on link "My Carrier (1)" at bounding box center [556, 215] width 43 height 15
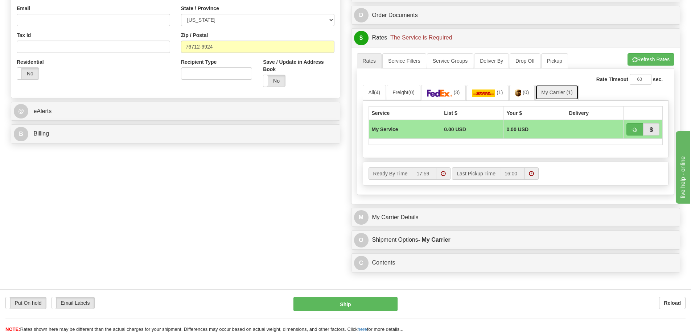
scroll to position [290, 0]
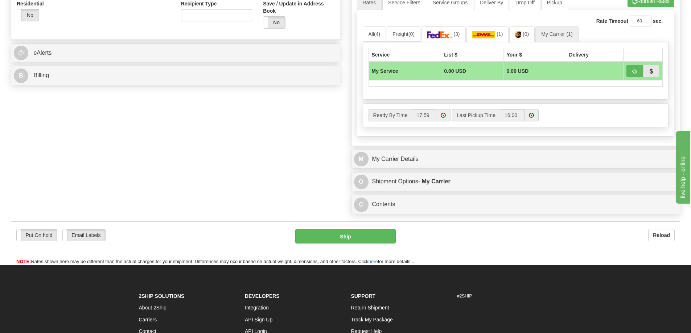
click at [498, 169] on div "M My Carrier Details My Carrier -- Add New -- [GEOGRAPHIC_DATA]" at bounding box center [515, 159] width 329 height 19
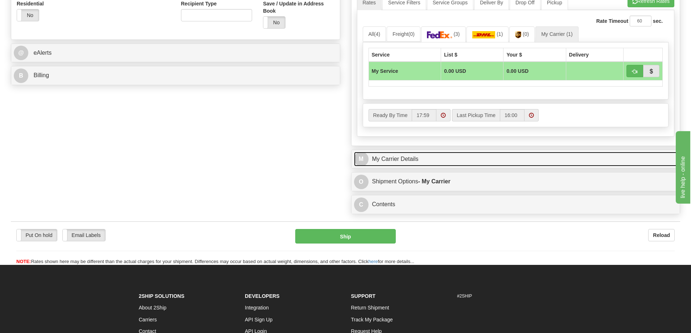
click at [418, 164] on link "M My Carrier Details" at bounding box center [516, 159] width 324 height 15
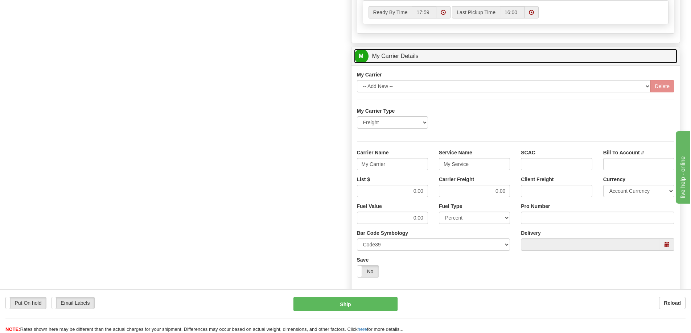
scroll to position [399, 0]
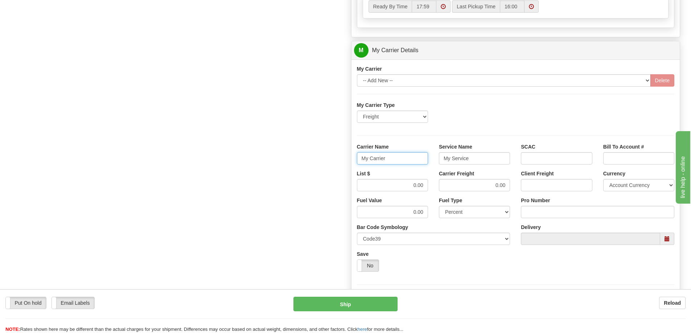
drag, startPoint x: 397, startPoint y: 159, endPoint x: 354, endPoint y: 159, distance: 43.2
click at [354, 159] on div "Carrier Name My Carrier" at bounding box center [393, 156] width 82 height 27
drag, startPoint x: 477, startPoint y: 161, endPoint x: 434, endPoint y: 171, distance: 44.3
click at [434, 171] on div "My Carrier Type Freight Same-Day Small Pack Air Freight Ocean Freight Carrier N…" at bounding box center [516, 203] width 318 height 203
click at [511, 185] on div "Carrier Freight" at bounding box center [474, 183] width 82 height 27
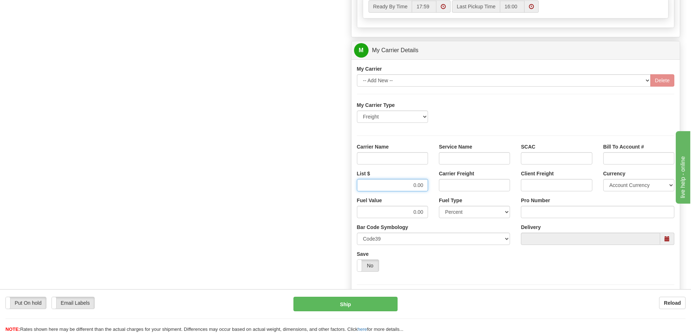
drag, startPoint x: 417, startPoint y: 185, endPoint x: 433, endPoint y: 187, distance: 16.4
click at [433, 187] on div "List $ 0.00 Carrier Freight Client Freight Currency Account Currency ARN AWG AU…" at bounding box center [516, 183] width 329 height 27
click at [406, 159] on input "Carrier Name" at bounding box center [392, 158] width 71 height 12
type input "AVR"
drag, startPoint x: 466, startPoint y: 159, endPoint x: 465, endPoint y: 173, distance: 13.8
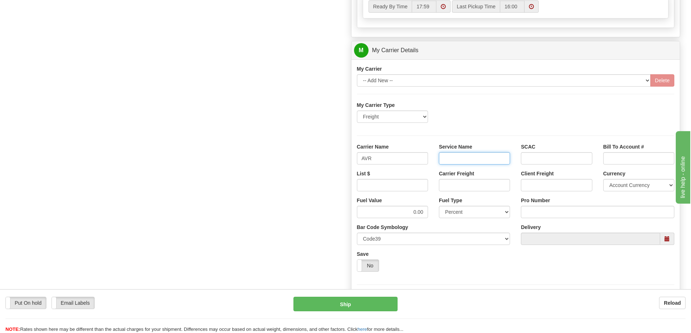
click at [466, 159] on input "Service Name" at bounding box center [474, 158] width 71 height 12
type input "LTL"
drag, startPoint x: 417, startPoint y: 187, endPoint x: 419, endPoint y: 192, distance: 5.1
click at [417, 187] on input "List $" at bounding box center [392, 185] width 71 height 12
type input "300"
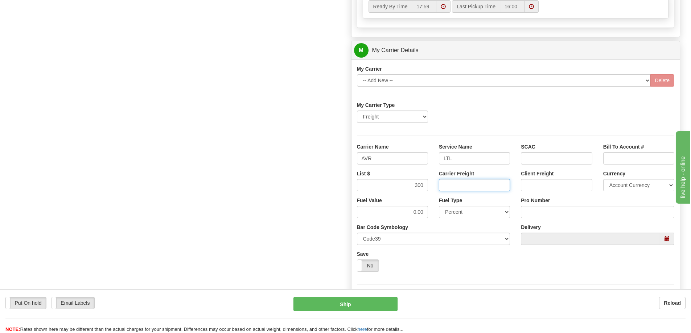
click at [450, 186] on input "Carrier Freight" at bounding box center [474, 185] width 71 height 12
type input "300"
click at [540, 213] on input "Pro Number" at bounding box center [597, 212] width 153 height 12
type input "0760161475"
click button "Delete" at bounding box center [0, 0] width 0 height 0
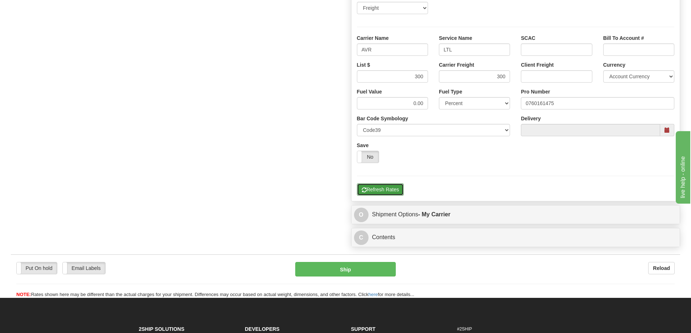
click at [394, 192] on button "Refresh Rates" at bounding box center [380, 190] width 47 height 12
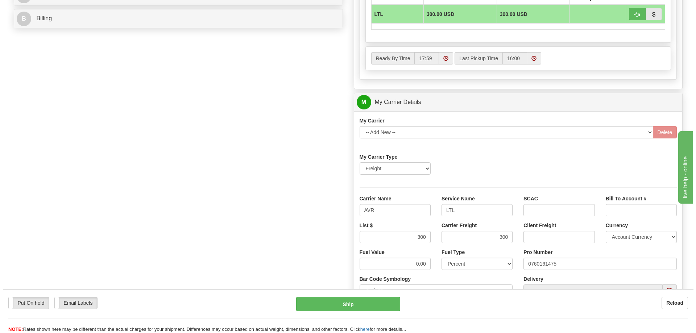
scroll to position [326, 0]
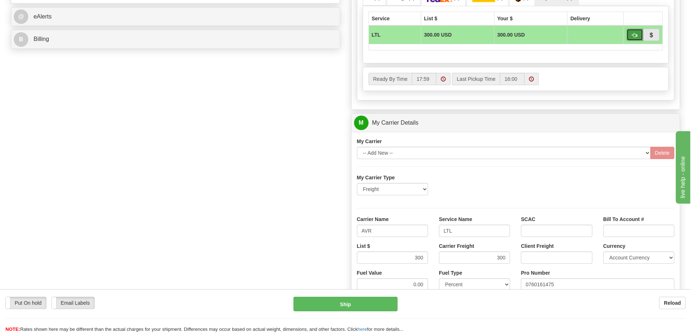
click at [640, 36] on button "button" at bounding box center [634, 35] width 17 height 12
type input "00"
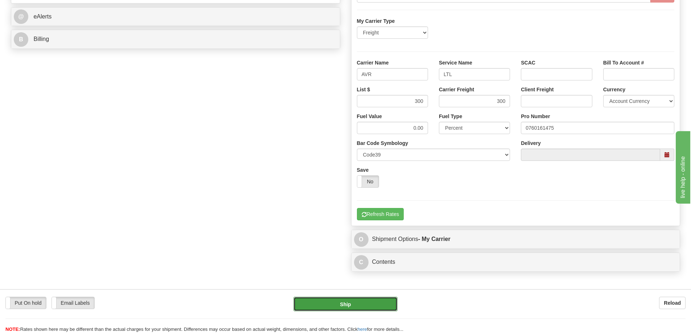
click at [378, 305] on button "Ship" at bounding box center [345, 304] width 104 height 15
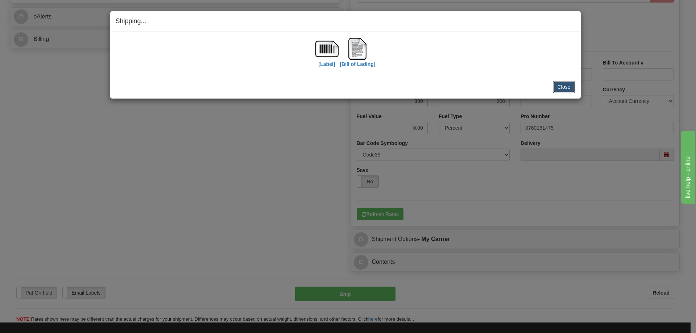
click at [572, 89] on button "Close" at bounding box center [564, 87] width 22 height 12
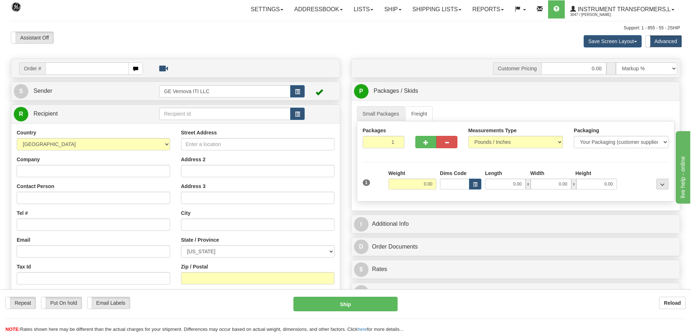
click at [55, 75] on td "Order #" at bounding box center [176, 68] width 324 height 15
click at [56, 67] on input "text" at bounding box center [86, 68] width 83 height 12
type input "86707264"
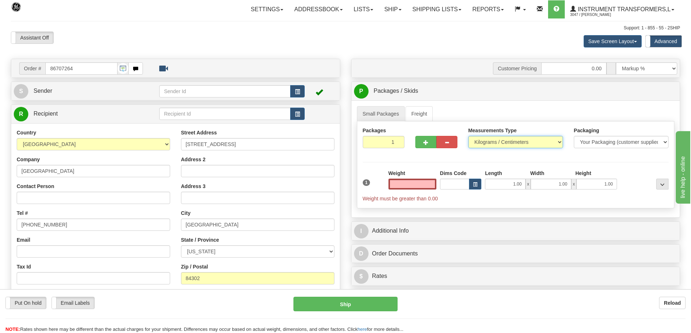
type input "0.00"
click at [496, 140] on select "Pounds / Inches Kilograms / Centimeters" at bounding box center [515, 142] width 95 height 12
select select "0"
click at [468, 136] on select "Pounds / Inches Kilograms / Centimeters" at bounding box center [515, 142] width 95 height 12
click at [412, 182] on input "0.00" at bounding box center [413, 184] width 48 height 11
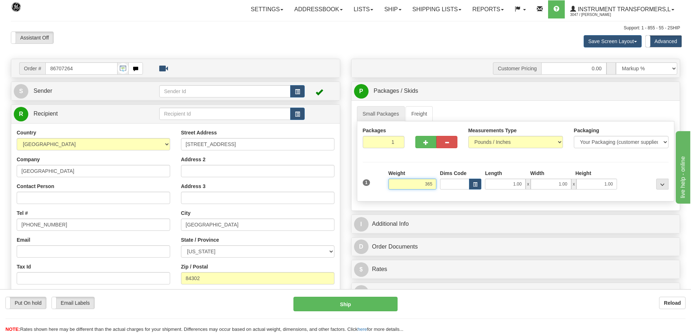
click button "Delete" at bounding box center [0, 0] width 0 height 0
type input "365.00"
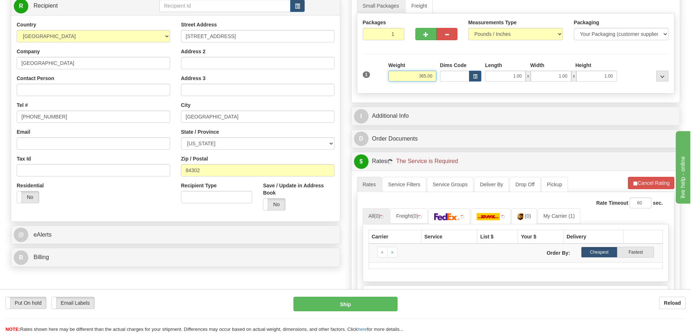
scroll to position [109, 0]
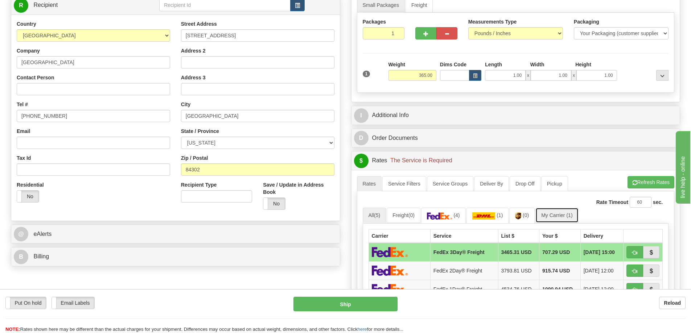
click at [556, 211] on link "My Carrier (1)" at bounding box center [556, 215] width 43 height 15
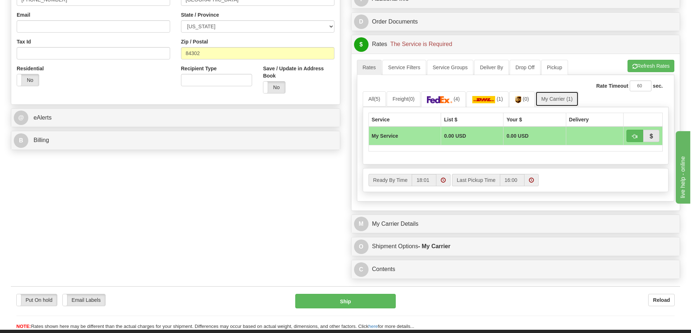
scroll to position [254, 0]
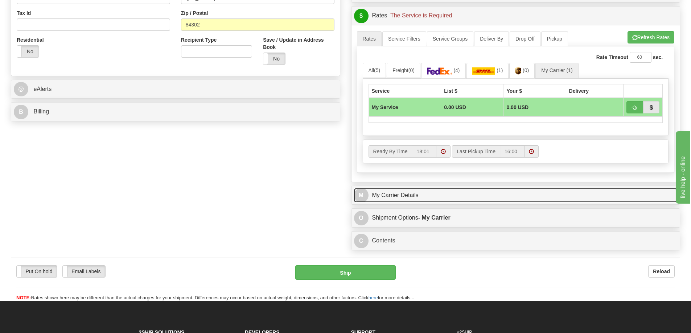
click at [444, 199] on link "M My Carrier Details" at bounding box center [516, 195] width 324 height 15
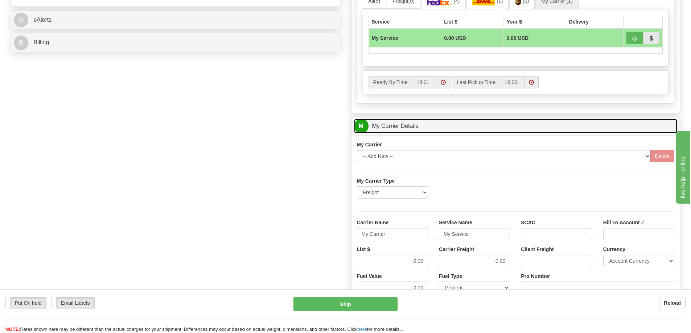
scroll to position [326, 0]
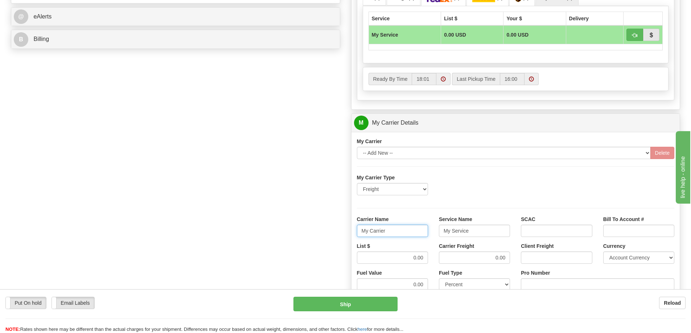
drag, startPoint x: 353, startPoint y: 229, endPoint x: 344, endPoint y: 230, distance: 10.0
click at [344, 230] on div "Order # 86707264 S Sender" at bounding box center [345, 82] width 680 height 700
drag, startPoint x: 409, startPoint y: 226, endPoint x: 404, endPoint y: 226, distance: 4.7
click at [404, 226] on div "Carrier Name Service Name My Service SCAC Bill To Account #" at bounding box center [516, 229] width 329 height 27
type input "e"
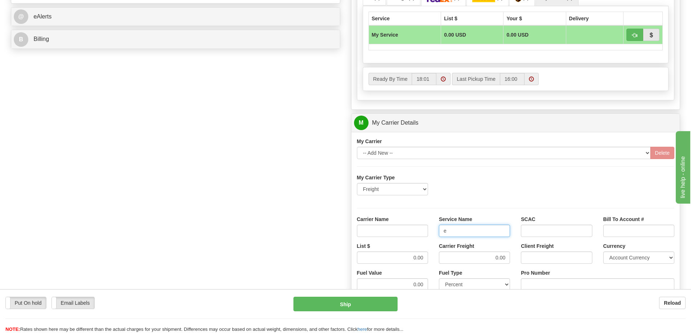
drag, startPoint x: 466, startPoint y: 230, endPoint x: 428, endPoint y: 235, distance: 38.4
click at [428, 235] on div "Carrier Name Service Name e SCAC Bill To Account #" at bounding box center [516, 229] width 329 height 27
drag, startPoint x: 426, startPoint y: 256, endPoint x: 441, endPoint y: 264, distance: 17.4
click at [398, 260] on input "0.00" at bounding box center [392, 258] width 71 height 12
click at [481, 262] on input "0.00" at bounding box center [474, 258] width 71 height 12
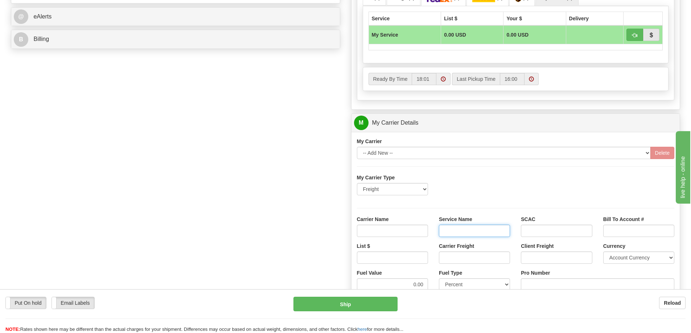
click at [471, 229] on input "Service Name" at bounding box center [474, 231] width 71 height 12
type input "LTL"
drag, startPoint x: 419, startPoint y: 230, endPoint x: 420, endPoint y: 237, distance: 7.0
click at [419, 233] on input "Carrier Name" at bounding box center [392, 231] width 71 height 12
type input "AVR"
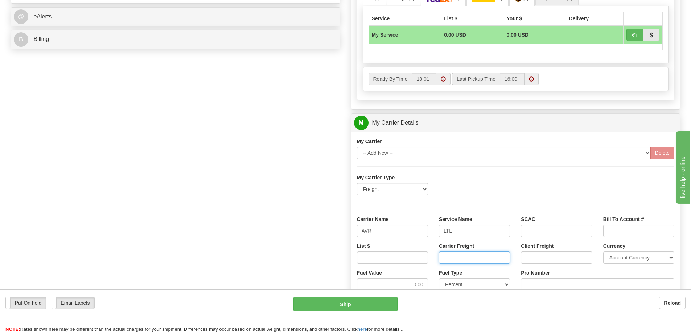
click at [479, 253] on input "Carrier Freight" at bounding box center [474, 258] width 71 height 12
type input "300"
click at [420, 258] on input "List $" at bounding box center [392, 258] width 71 height 12
type input "300"
click at [547, 282] on input "Pro Number" at bounding box center [597, 285] width 153 height 12
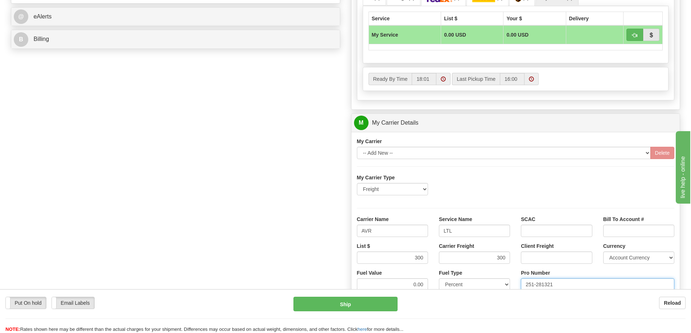
type input "251-281321"
click button "Delete" at bounding box center [0, 0] width 0 height 0
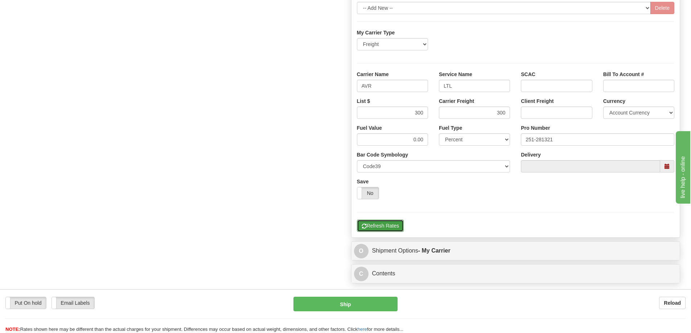
click at [389, 222] on button "Refresh Rates" at bounding box center [380, 226] width 47 height 12
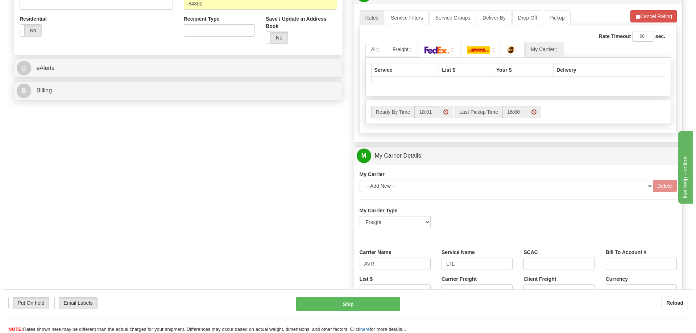
scroll to position [272, 0]
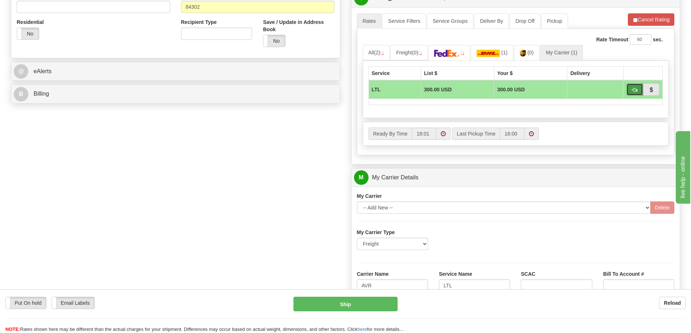
click at [631, 89] on button "button" at bounding box center [634, 89] width 17 height 12
type input "00"
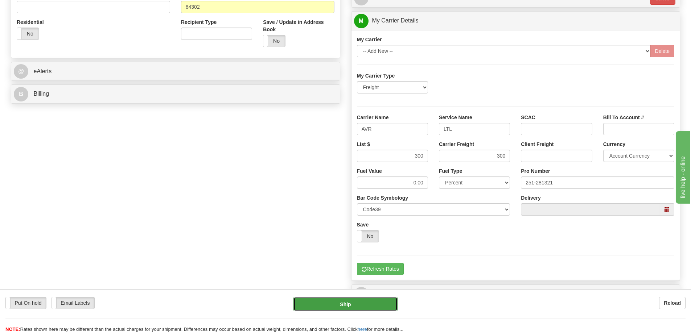
click at [354, 306] on button "Ship" at bounding box center [345, 304] width 104 height 15
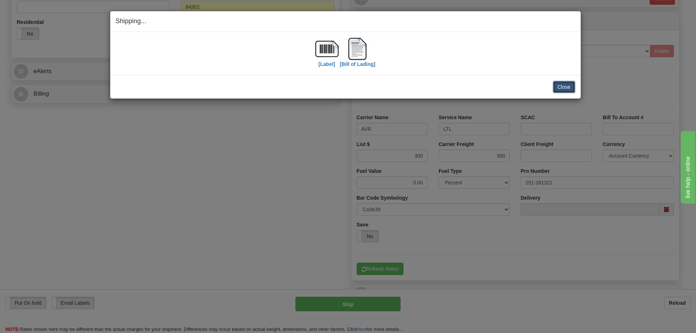
click at [566, 87] on button "Close" at bounding box center [564, 87] width 22 height 12
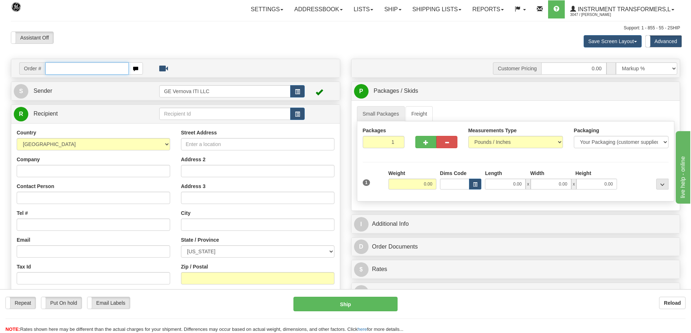
click at [67, 68] on input "text" at bounding box center [86, 68] width 83 height 12
type input "86707406"
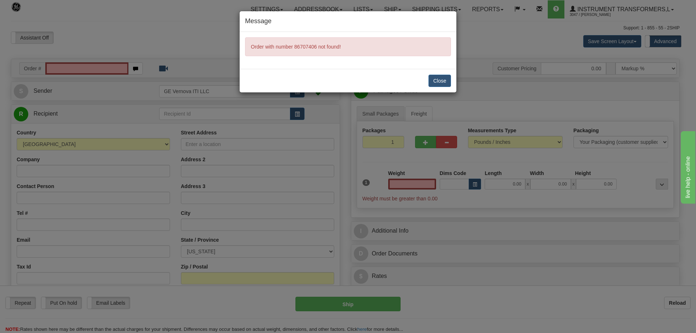
type input "0.00"
click at [437, 80] on button "Close" at bounding box center [440, 81] width 22 height 12
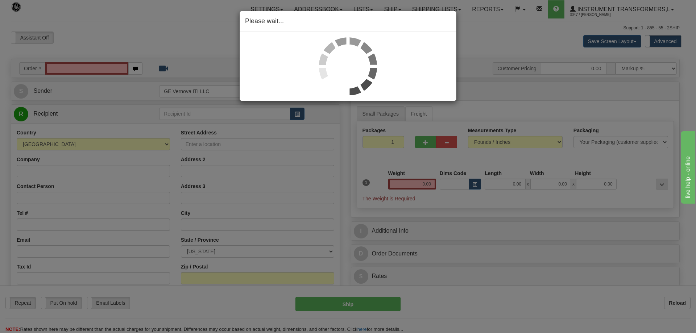
click at [196, 50] on div "Please wait..." at bounding box center [348, 166] width 696 height 333
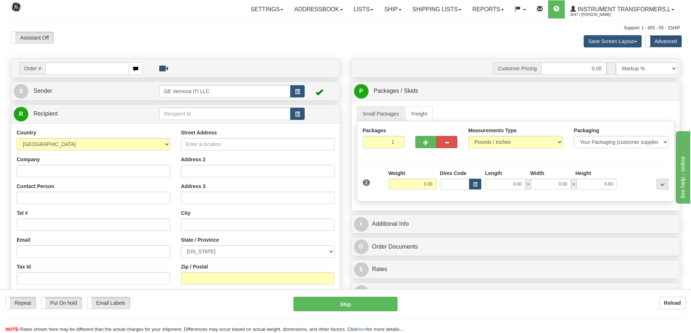
click at [87, 71] on input "text" at bounding box center [86, 68] width 83 height 12
type input "86707406"
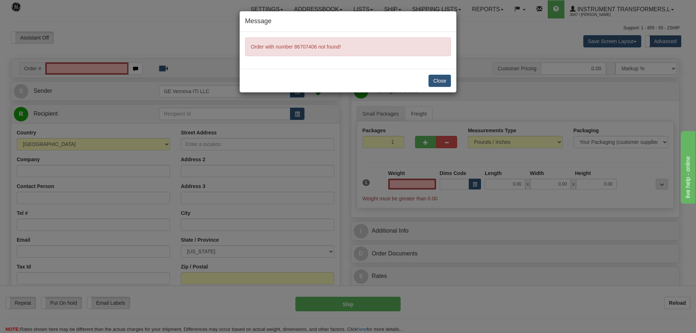
type input "0.00"
click at [439, 84] on button "Close" at bounding box center [440, 81] width 22 height 12
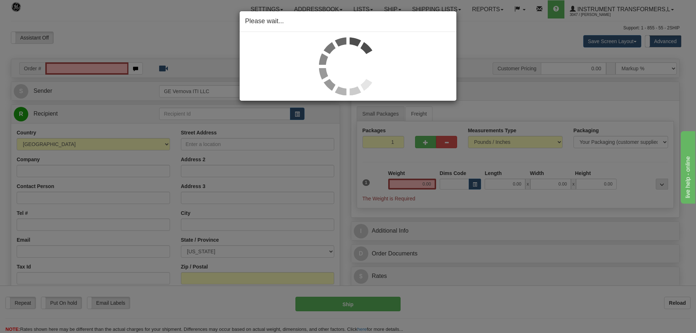
click at [130, 43] on div "Please wait..." at bounding box center [348, 166] width 696 height 333
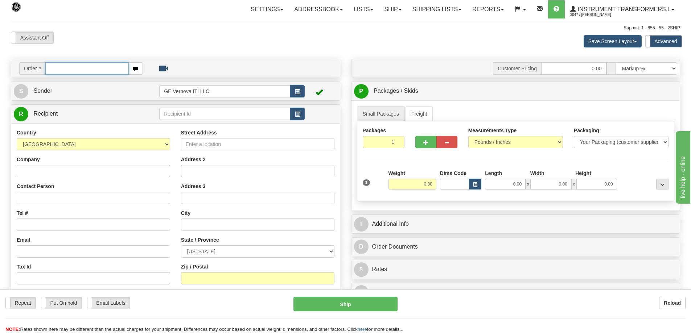
click at [49, 69] on input "text" at bounding box center [86, 68] width 83 height 12
type input "86707406"
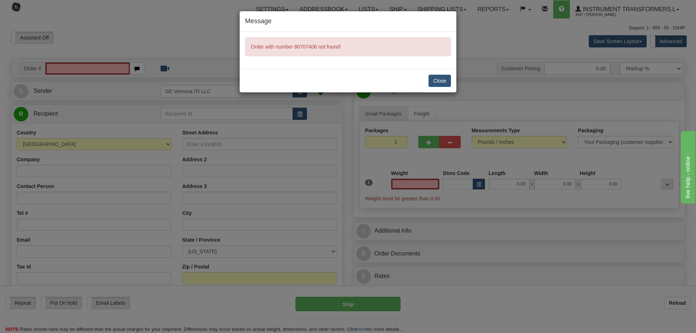
type input "0.00"
click at [444, 86] on button "Close" at bounding box center [440, 81] width 22 height 12
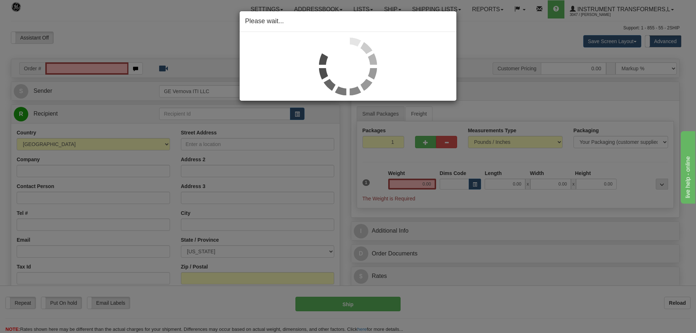
click at [497, 41] on div "Please wait..." at bounding box center [348, 166] width 696 height 333
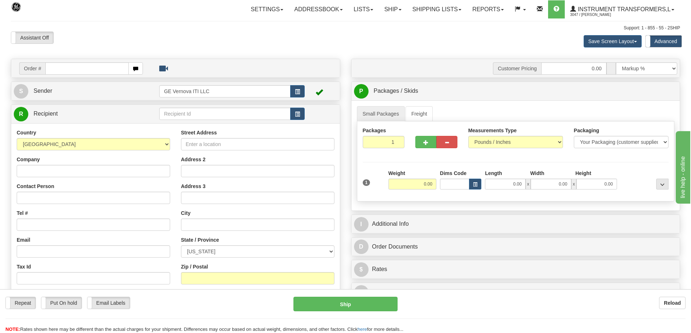
click at [192, 48] on div "Assistant On Assistant Off Do a return Do a return Previous Next Save Screen La…" at bounding box center [345, 42] width 680 height 20
click at [94, 67] on input "text" at bounding box center [86, 68] width 83 height 12
type input "86707406"
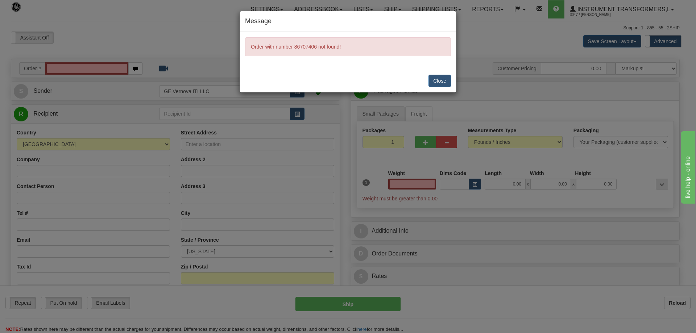
type input "0.00"
click at [430, 75] on button "Close" at bounding box center [440, 81] width 22 height 12
